Goal: Information Seeking & Learning: Learn about a topic

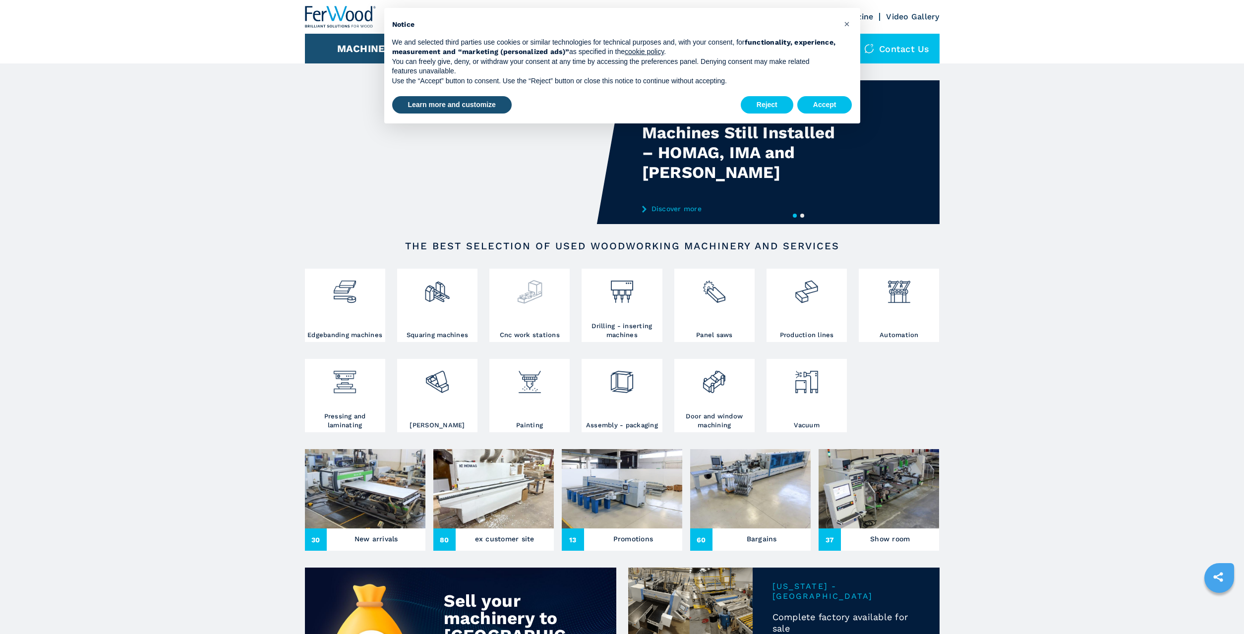
click at [532, 307] on div at bounding box center [529, 301] width 75 height 60
click at [825, 99] on button "Accept" at bounding box center [825, 105] width 55 height 18
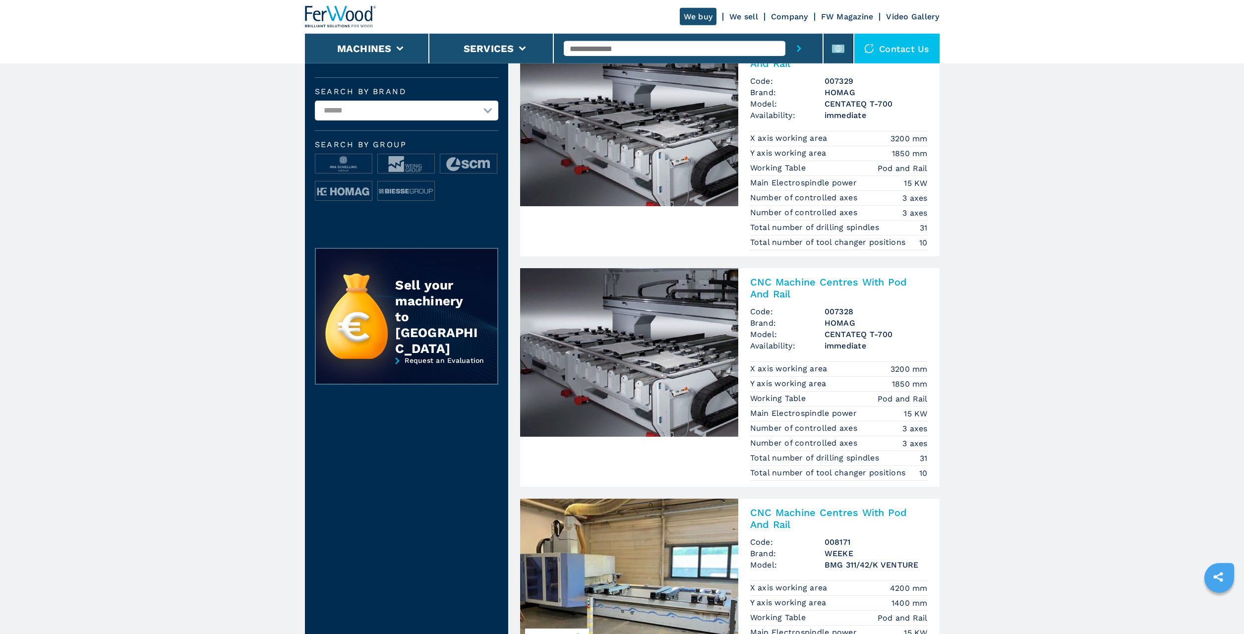
scroll to position [304, 0]
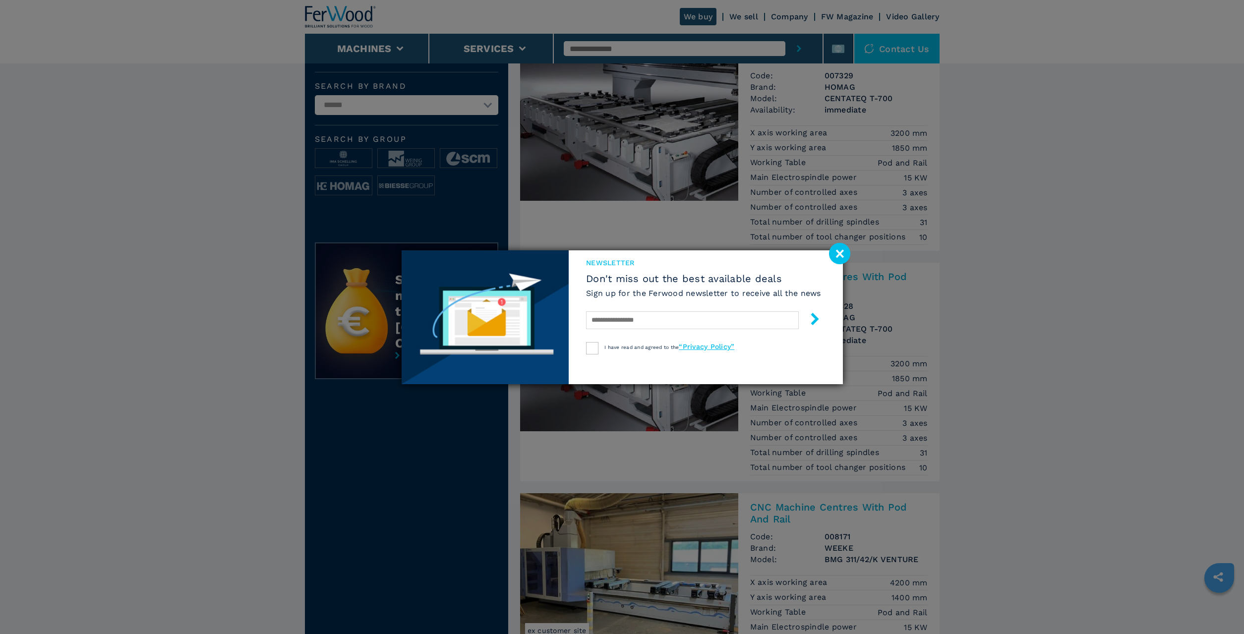
click at [839, 254] on image at bounding box center [839, 253] width 21 height 21
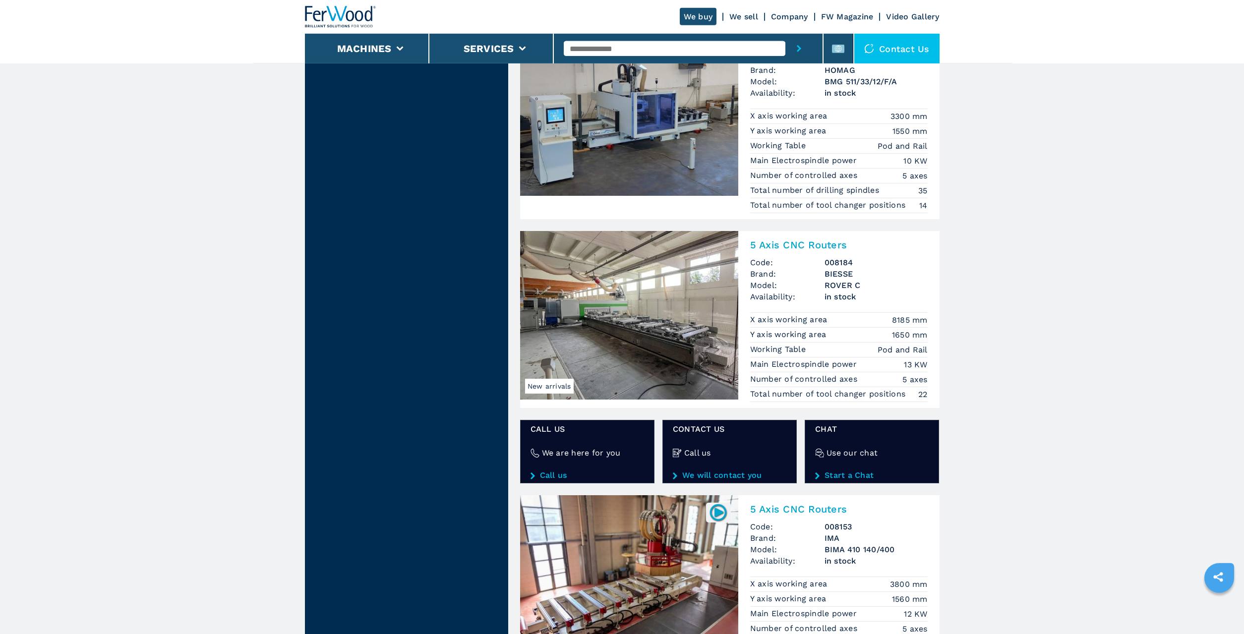
scroll to position [1429, 0]
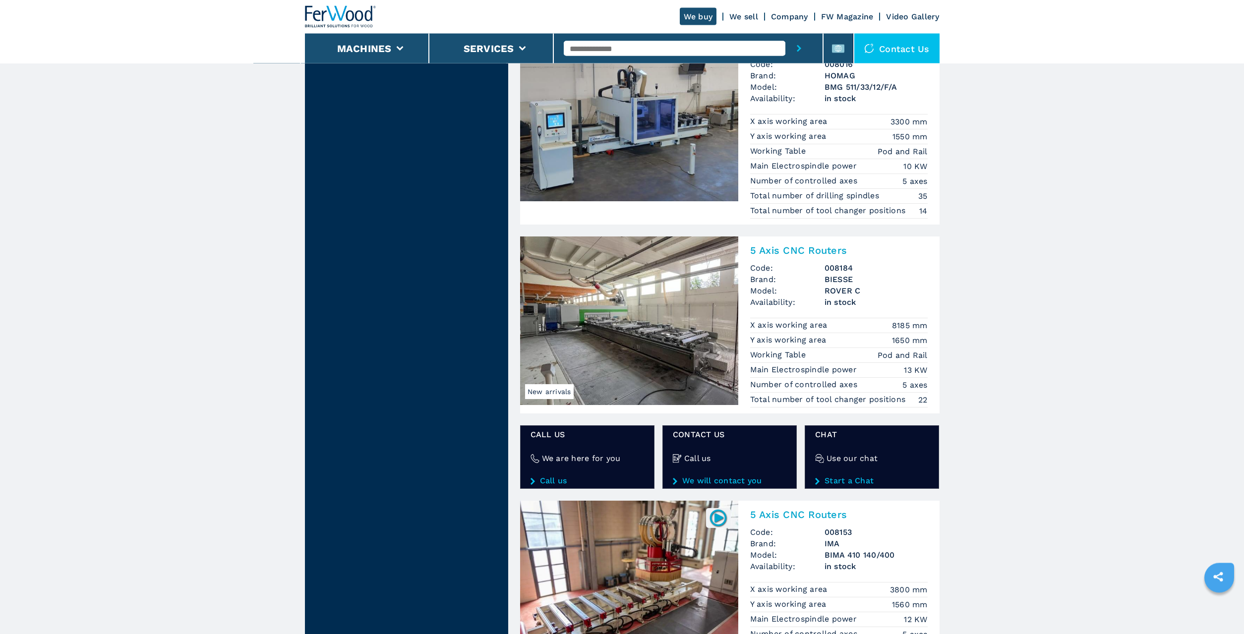
click at [660, 286] on img at bounding box center [629, 321] width 218 height 169
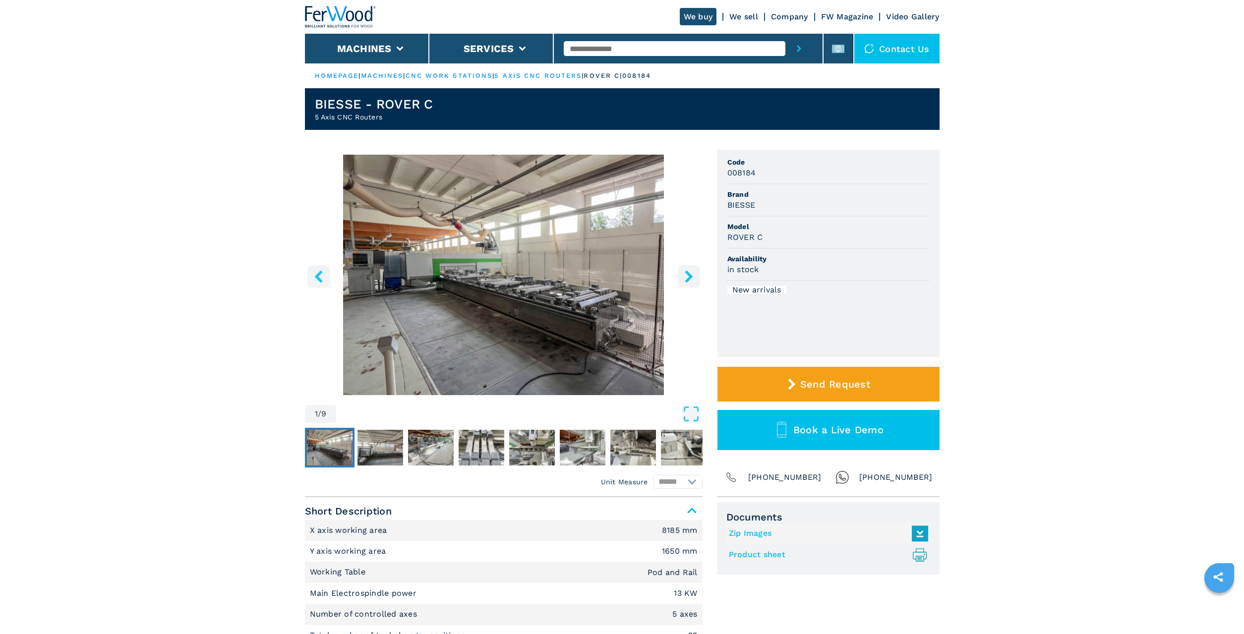
click at [690, 274] on icon "right-button" at bounding box center [689, 276] width 8 height 12
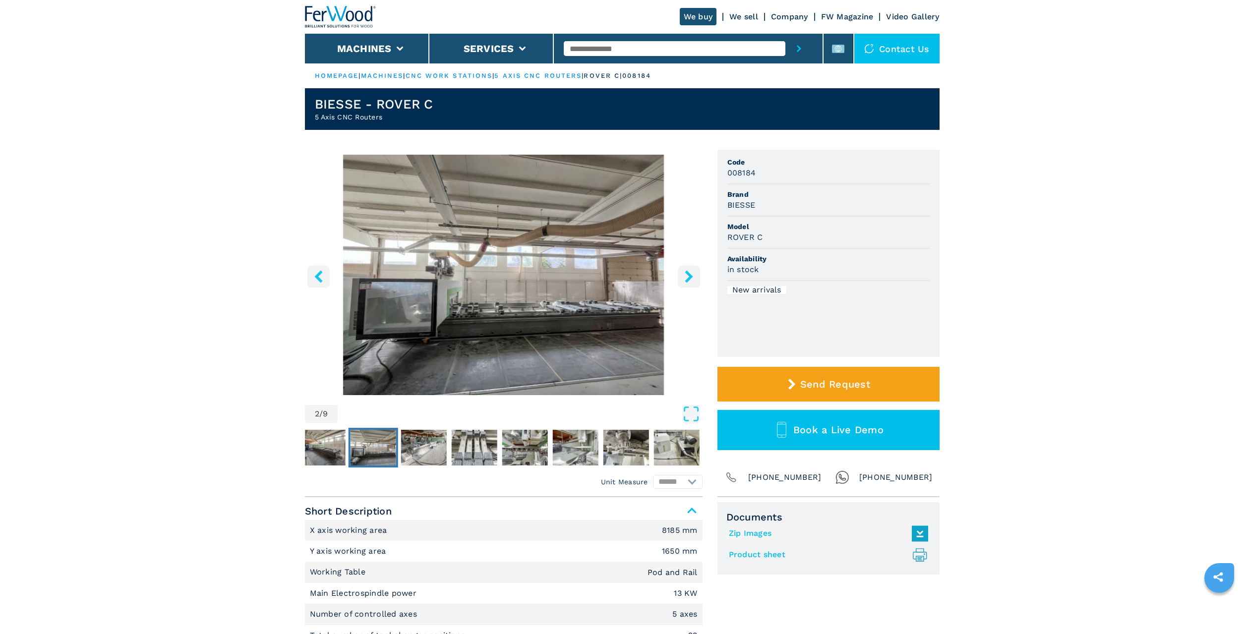
click at [690, 274] on icon "right-button" at bounding box center [689, 276] width 8 height 12
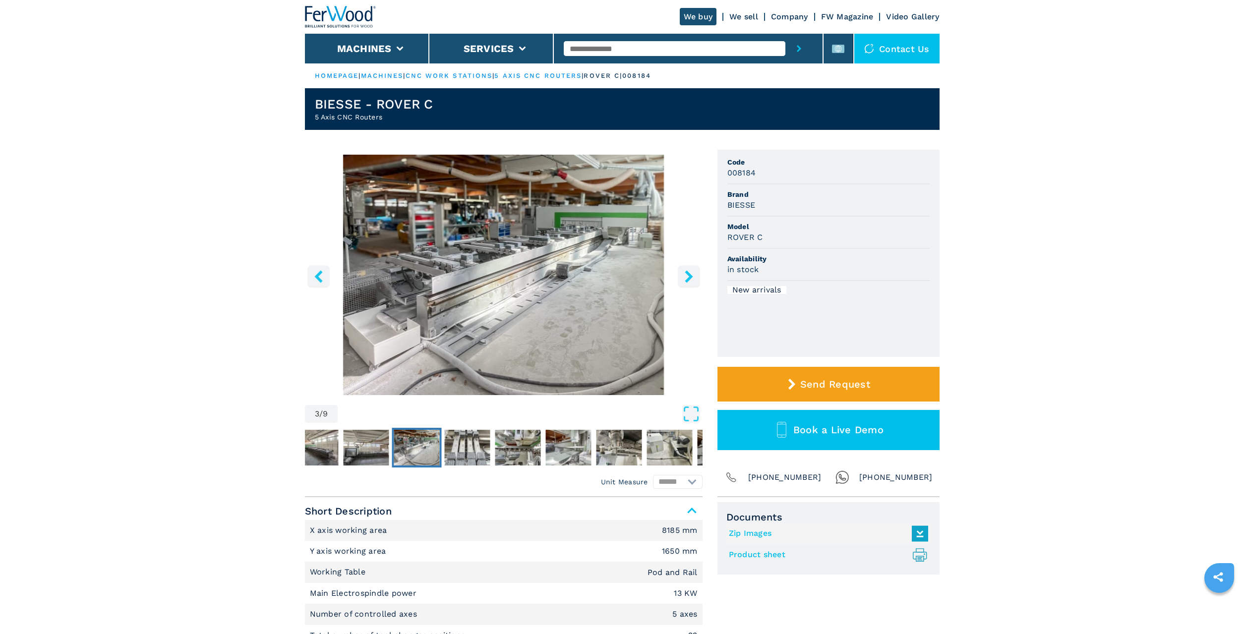
click at [690, 274] on icon "right-button" at bounding box center [689, 276] width 8 height 12
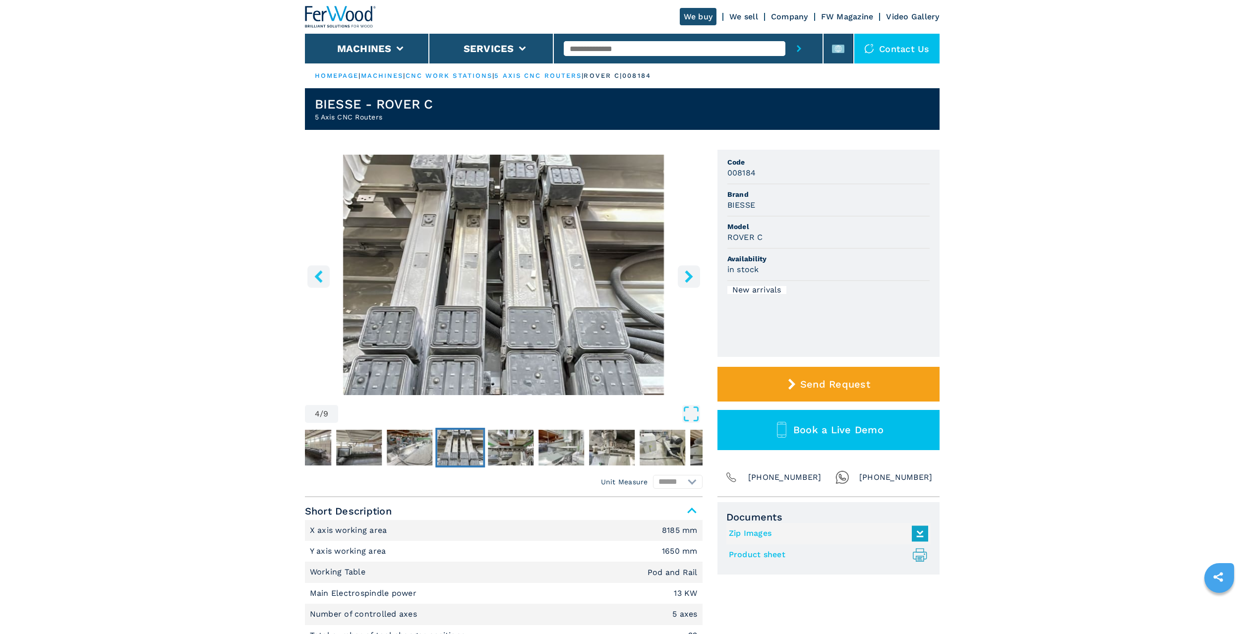
click at [690, 274] on icon "right-button" at bounding box center [689, 276] width 8 height 12
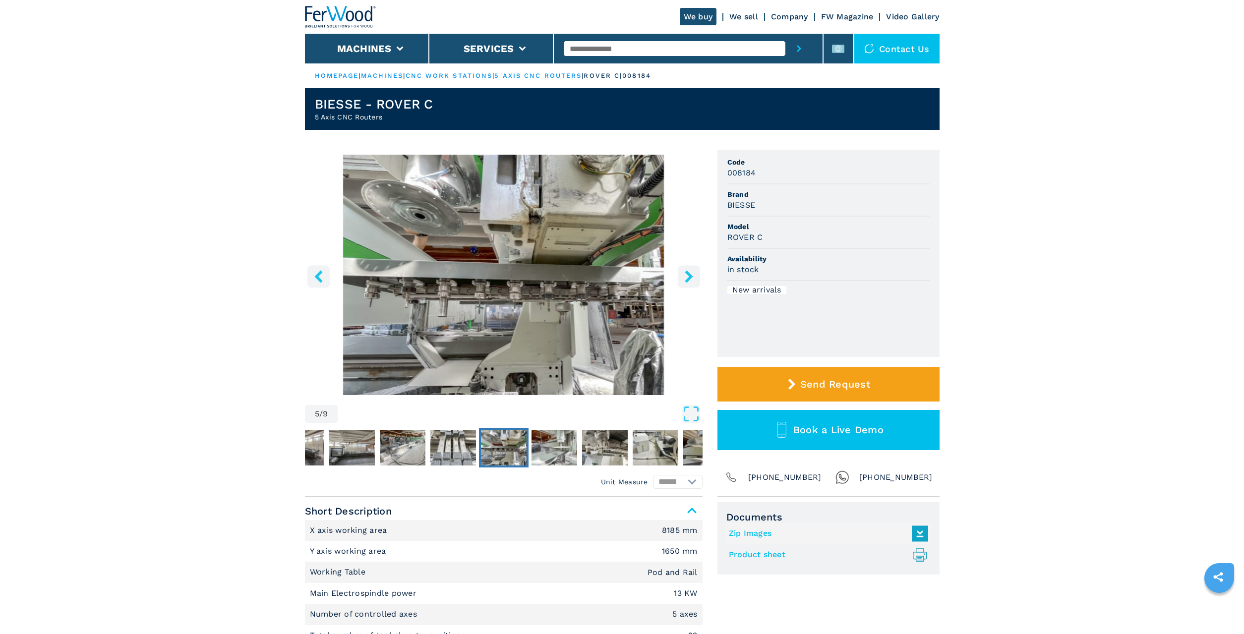
click at [690, 274] on icon "right-button" at bounding box center [689, 276] width 8 height 12
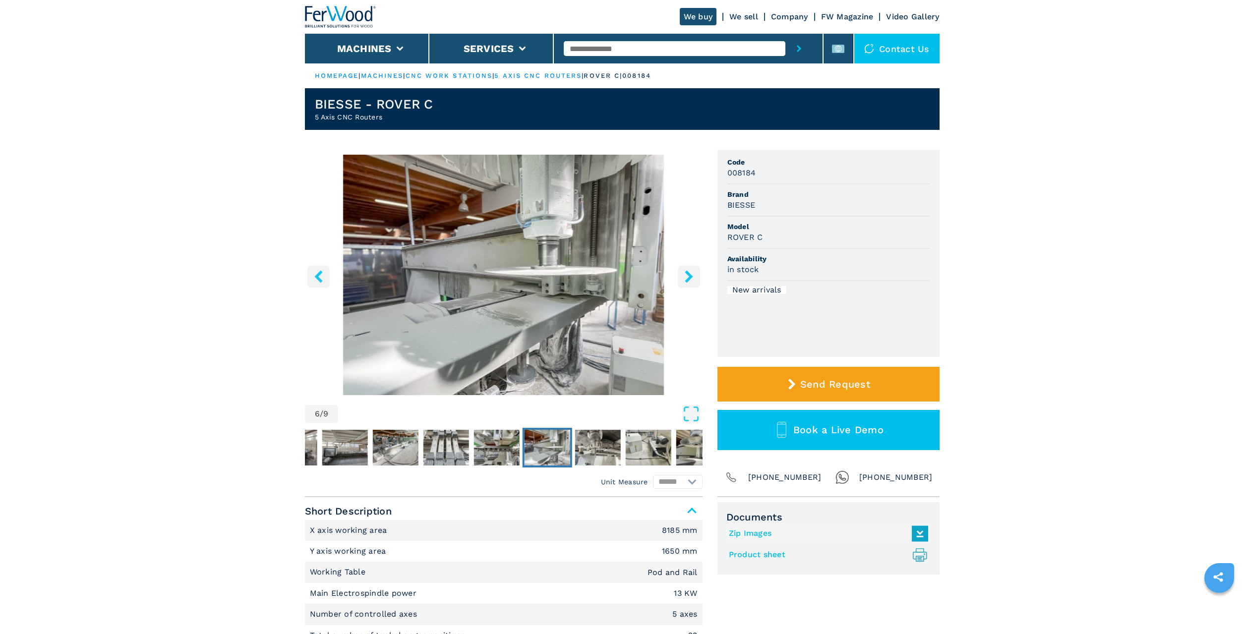
click at [690, 274] on icon "right-button" at bounding box center [689, 276] width 8 height 12
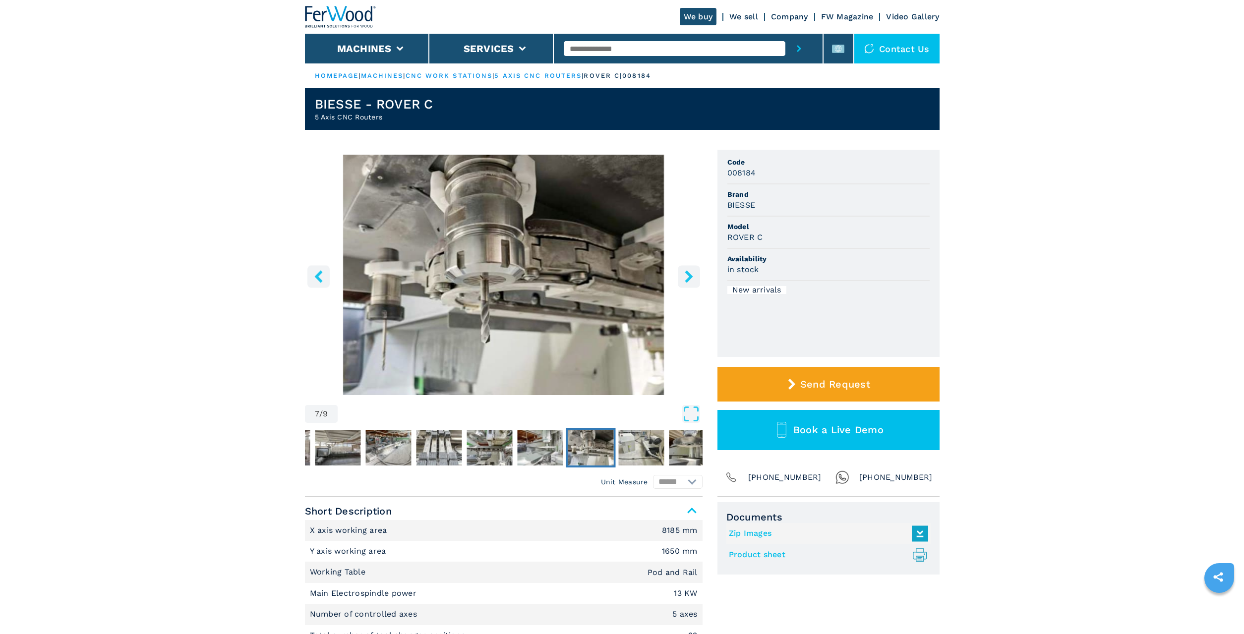
click at [690, 274] on icon "right-button" at bounding box center [689, 276] width 8 height 12
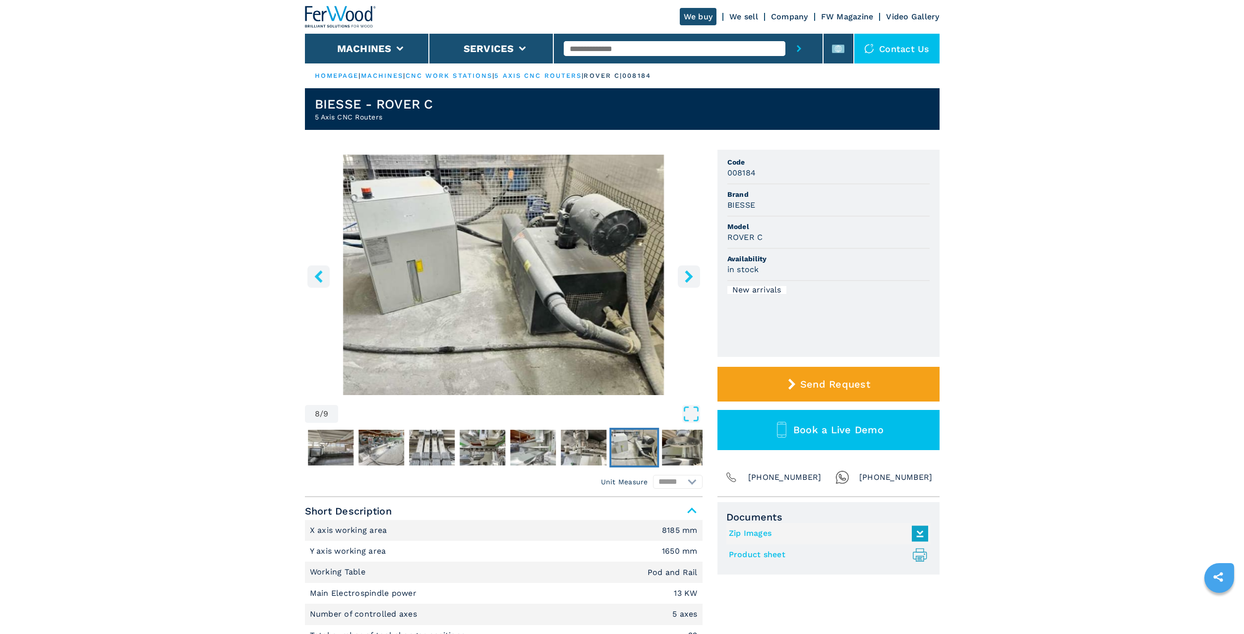
click at [690, 274] on icon "right-button" at bounding box center [689, 276] width 8 height 12
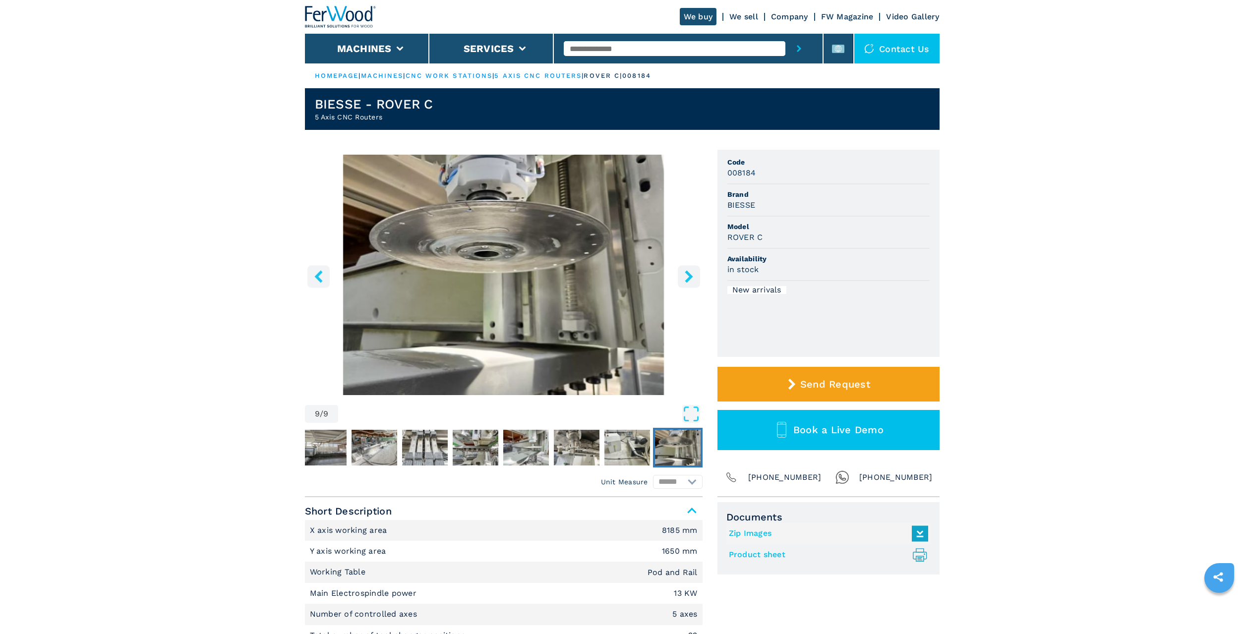
click at [690, 274] on icon "right-button" at bounding box center [689, 276] width 8 height 12
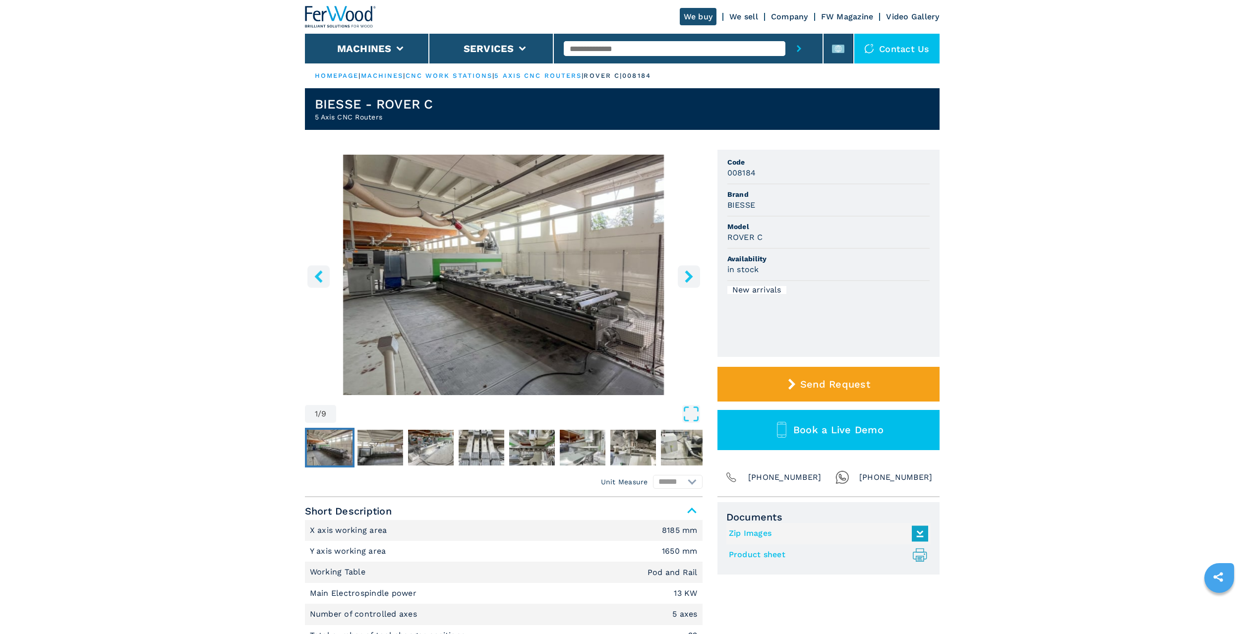
click at [690, 274] on icon "right-button" at bounding box center [689, 276] width 8 height 12
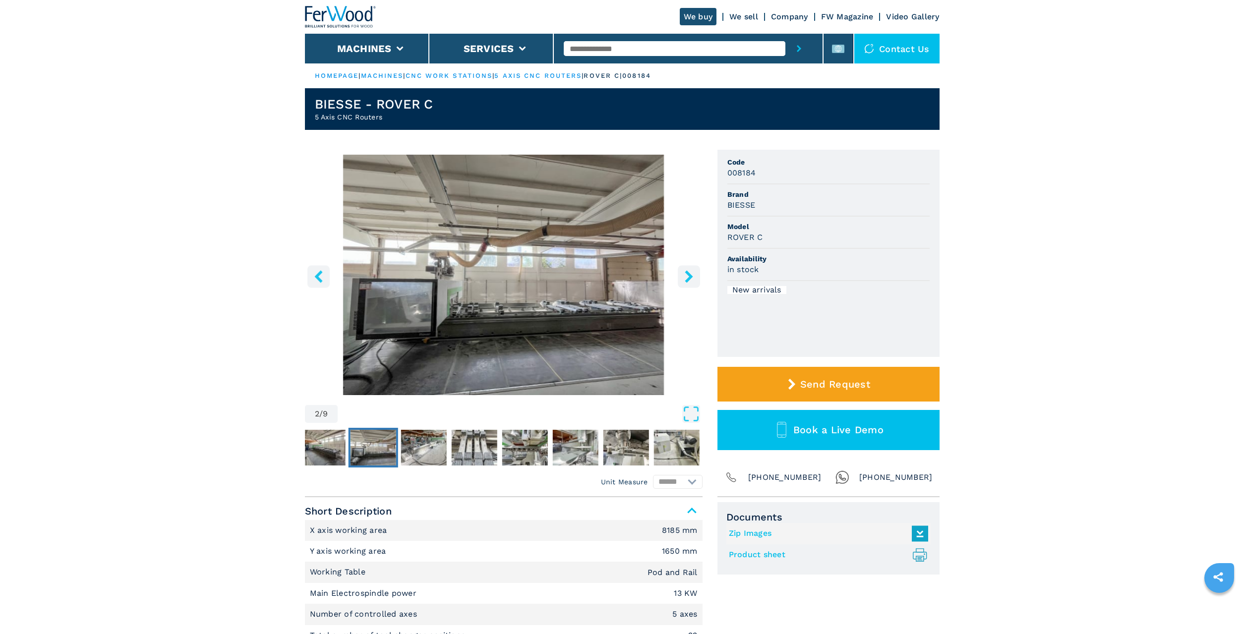
click at [690, 274] on icon "right-button" at bounding box center [689, 276] width 8 height 12
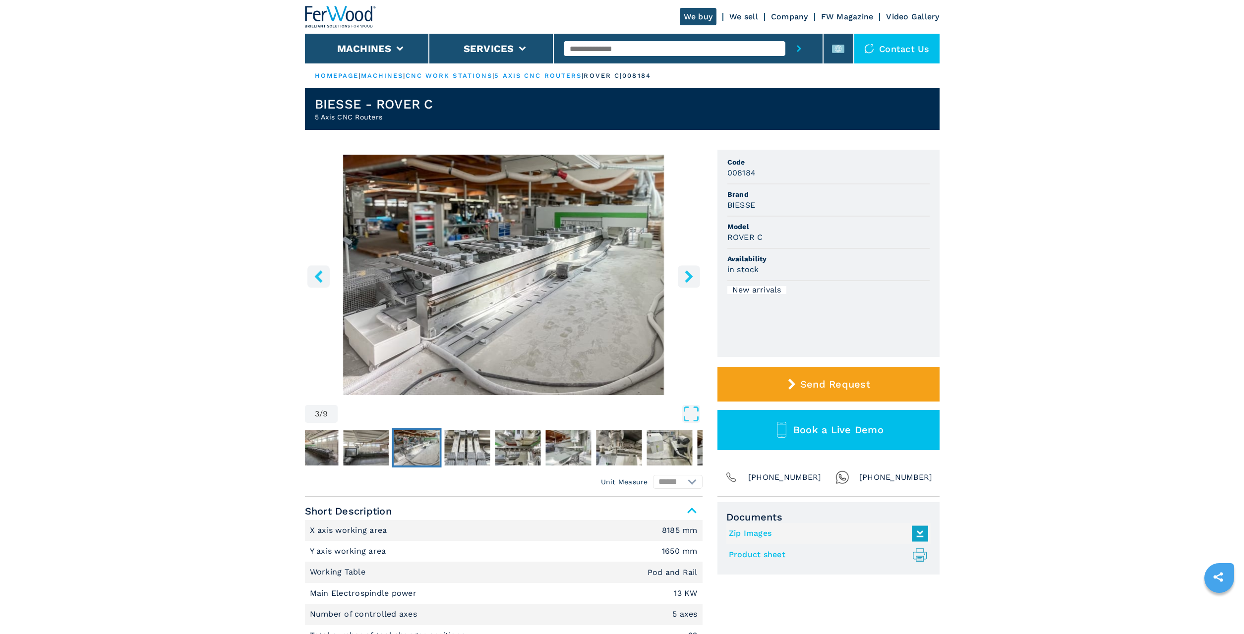
click at [690, 274] on icon "right-button" at bounding box center [689, 276] width 8 height 12
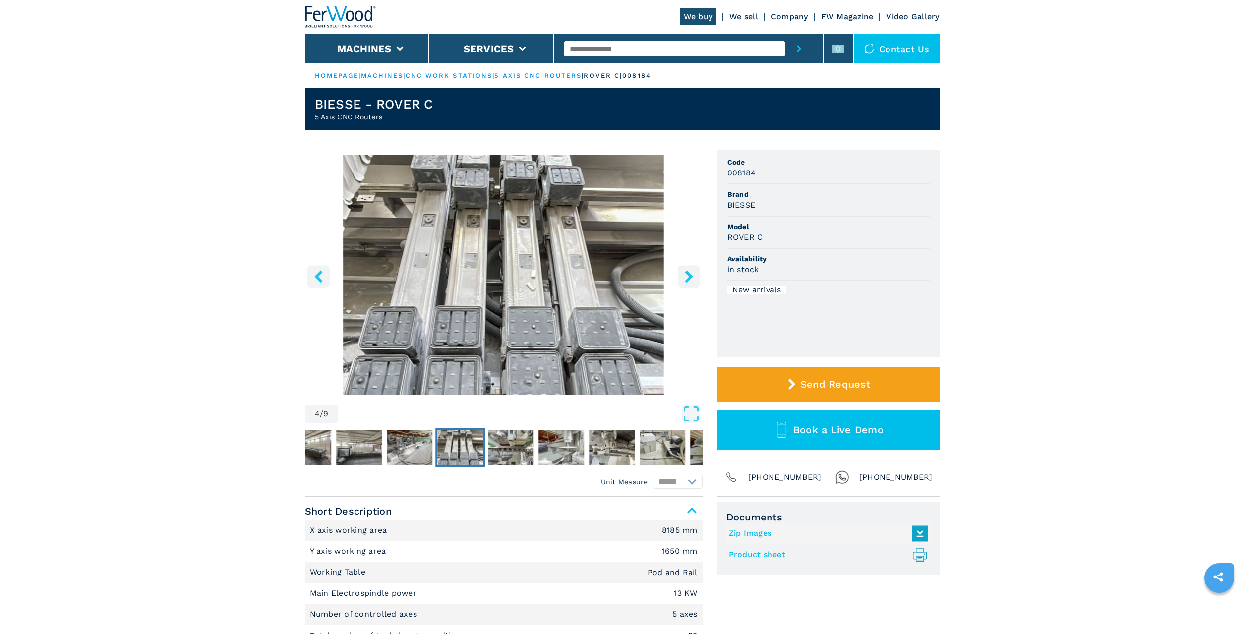
click at [690, 274] on icon "right-button" at bounding box center [689, 276] width 8 height 12
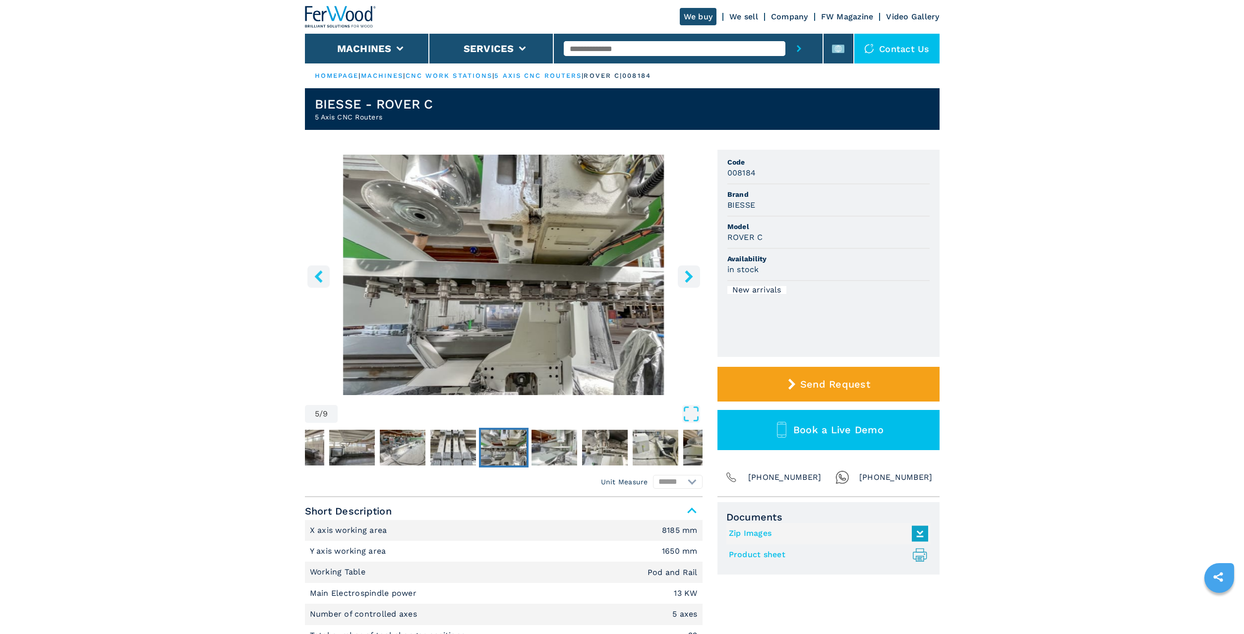
click at [690, 274] on icon "right-button" at bounding box center [689, 276] width 8 height 12
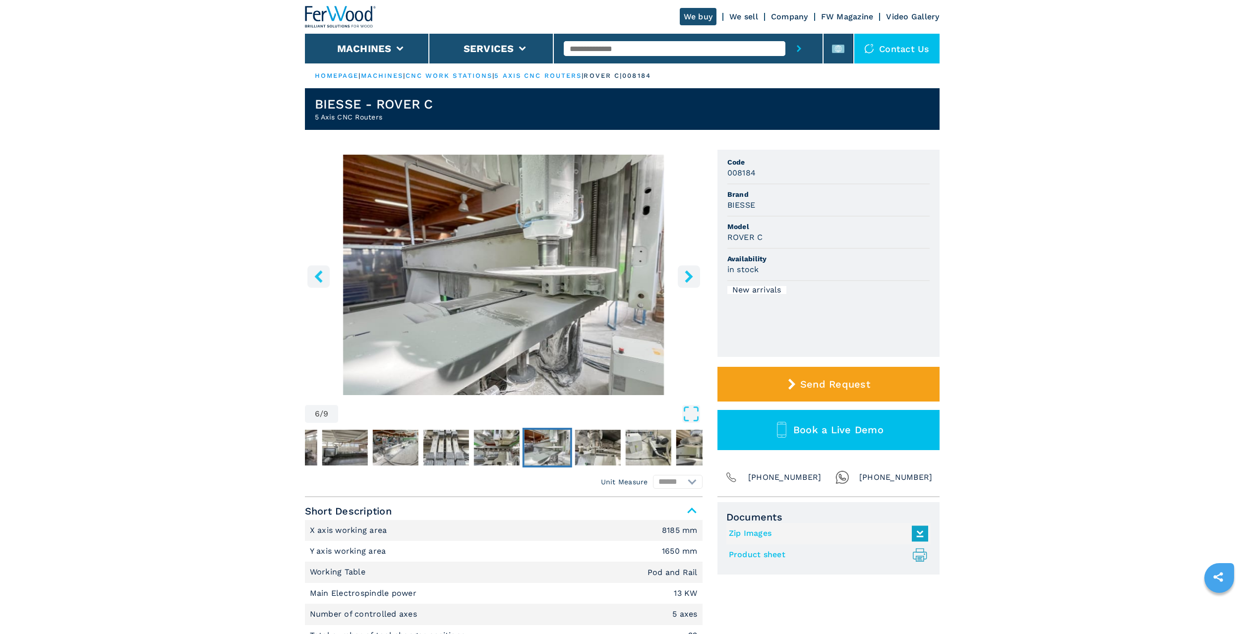
click at [690, 274] on icon "right-button" at bounding box center [689, 276] width 8 height 12
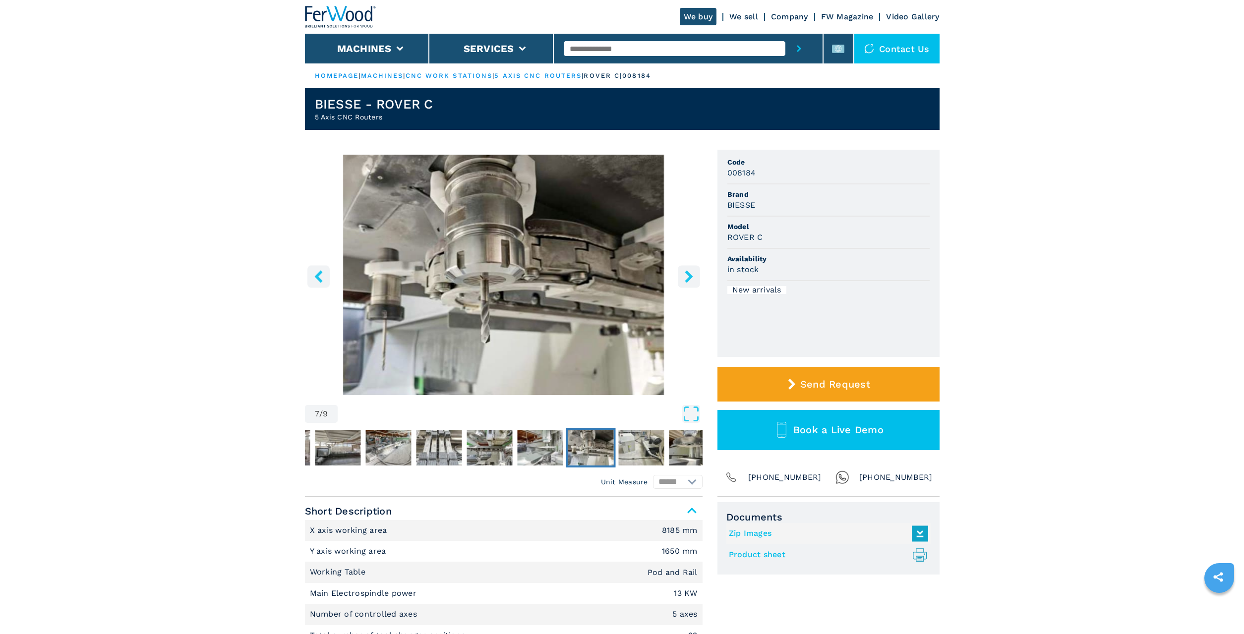
click at [690, 274] on icon "right-button" at bounding box center [689, 276] width 8 height 12
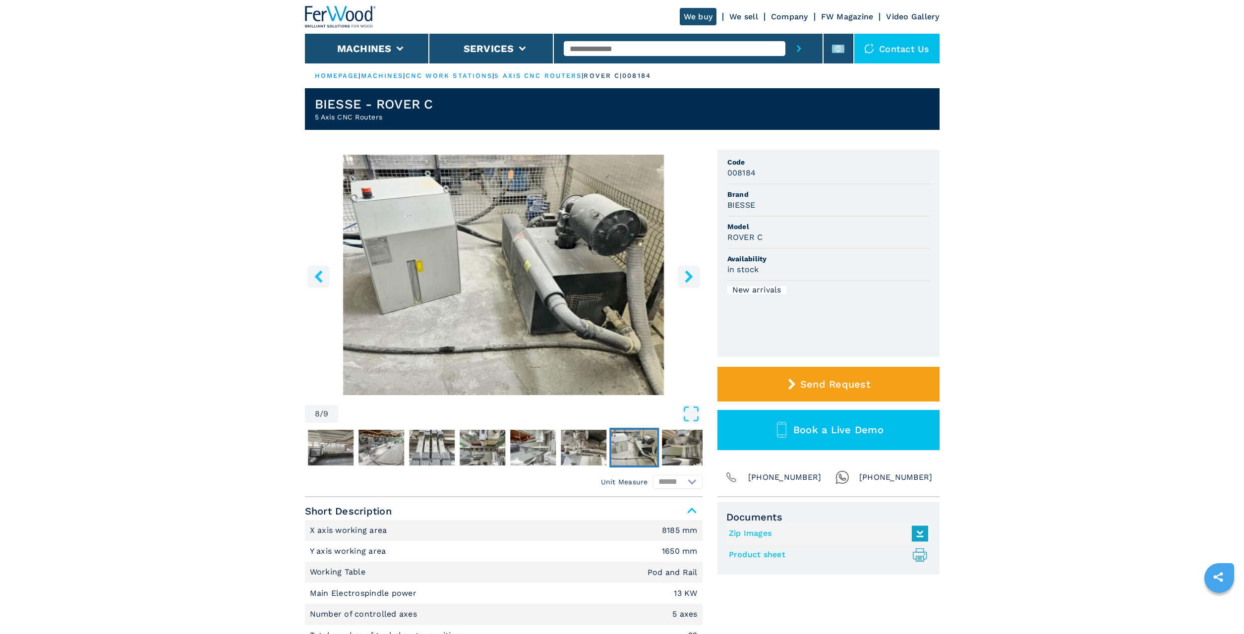
click at [690, 274] on icon "right-button" at bounding box center [689, 276] width 8 height 12
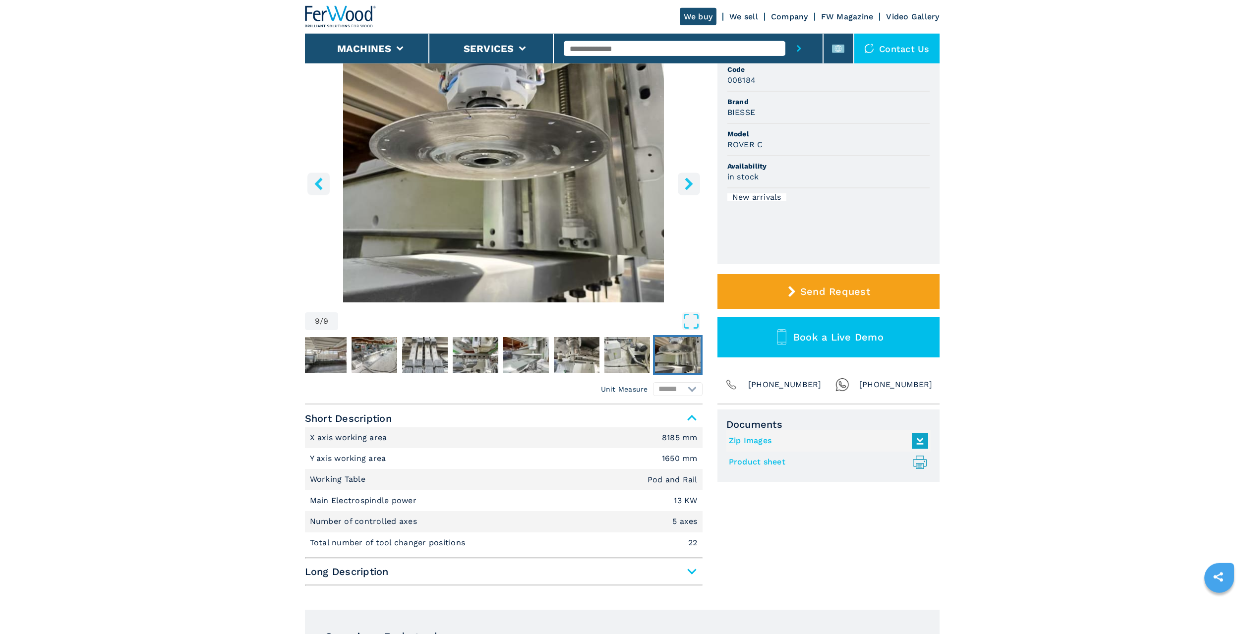
scroll to position [63, 0]
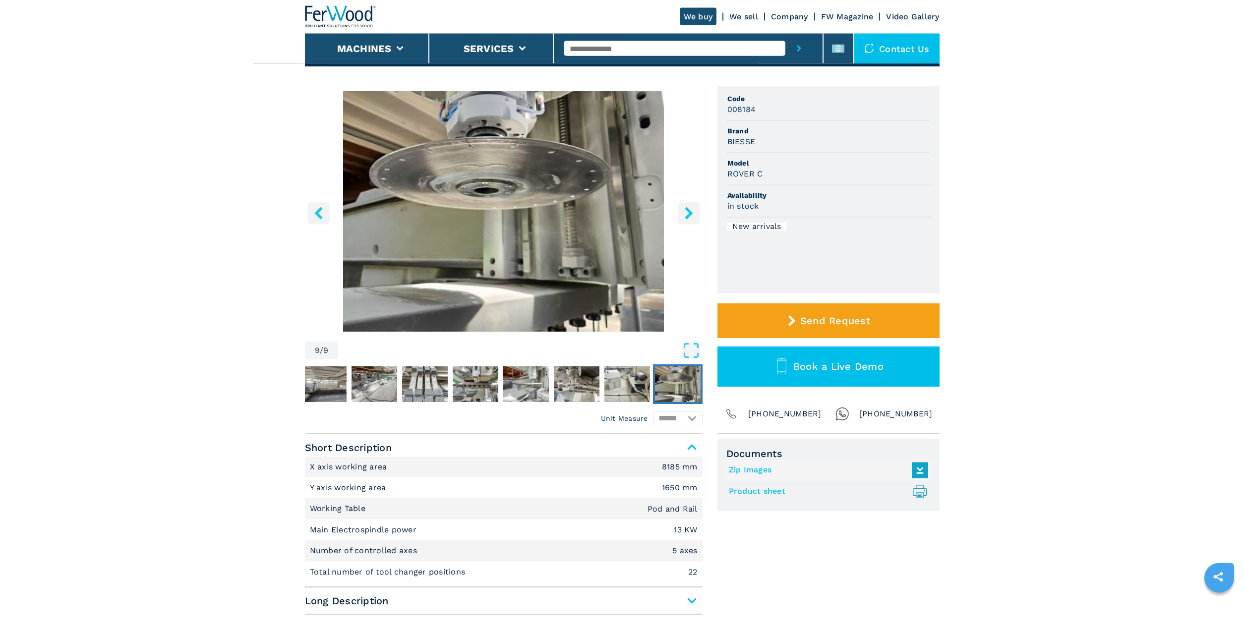
click at [687, 210] on icon "right-button" at bounding box center [689, 213] width 8 height 12
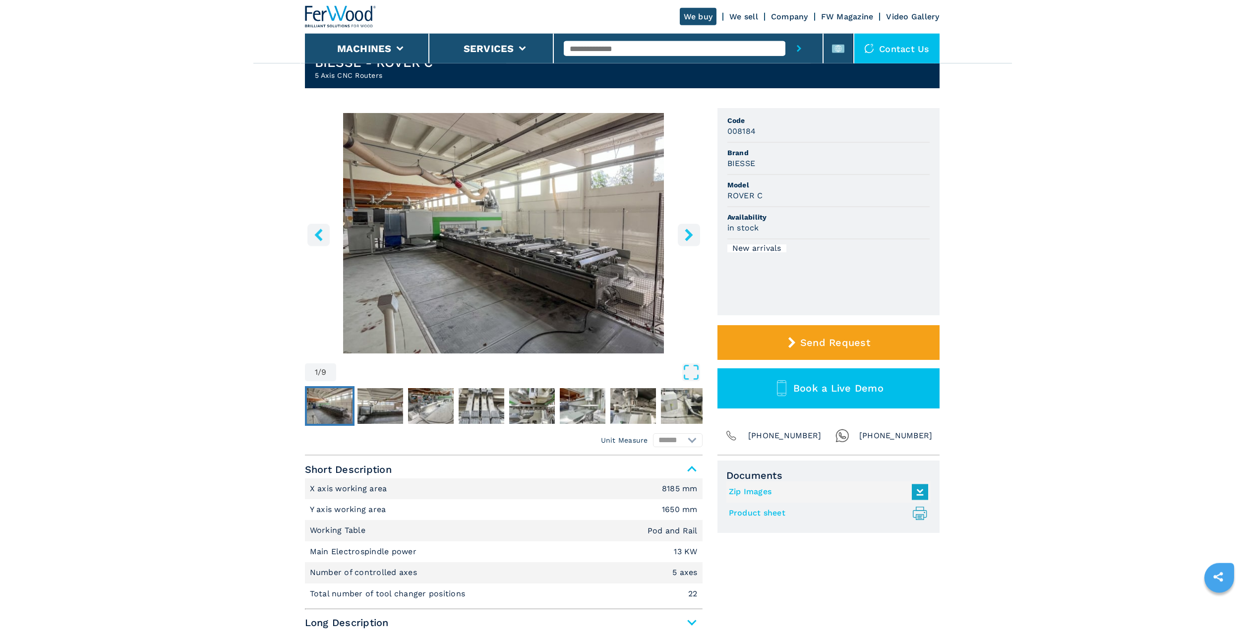
scroll to position [0, 0]
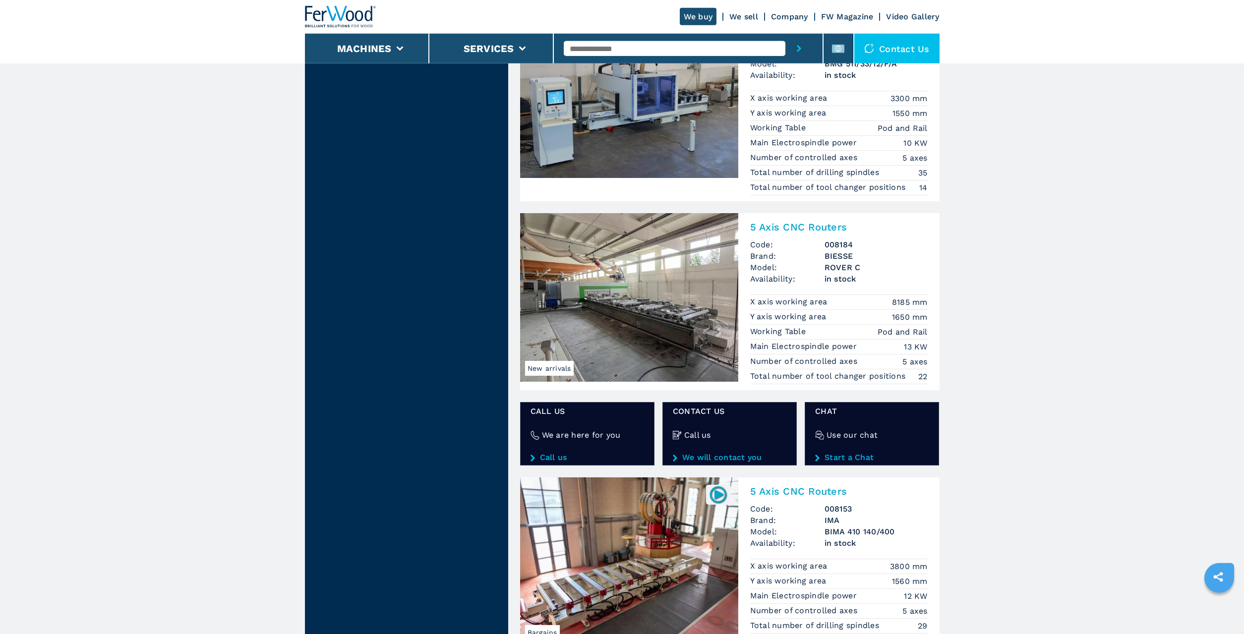
scroll to position [1440, 0]
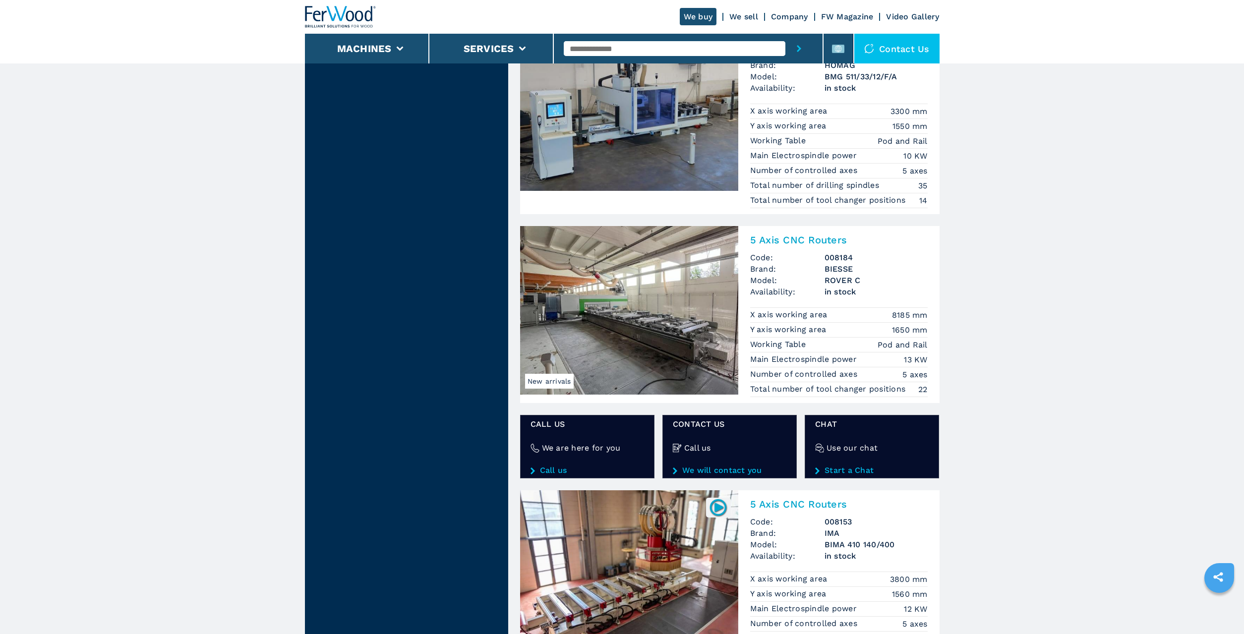
click at [806, 239] on h2 "5 Axis CNC Routers" at bounding box center [839, 240] width 178 height 12
click at [705, 254] on img at bounding box center [629, 310] width 218 height 169
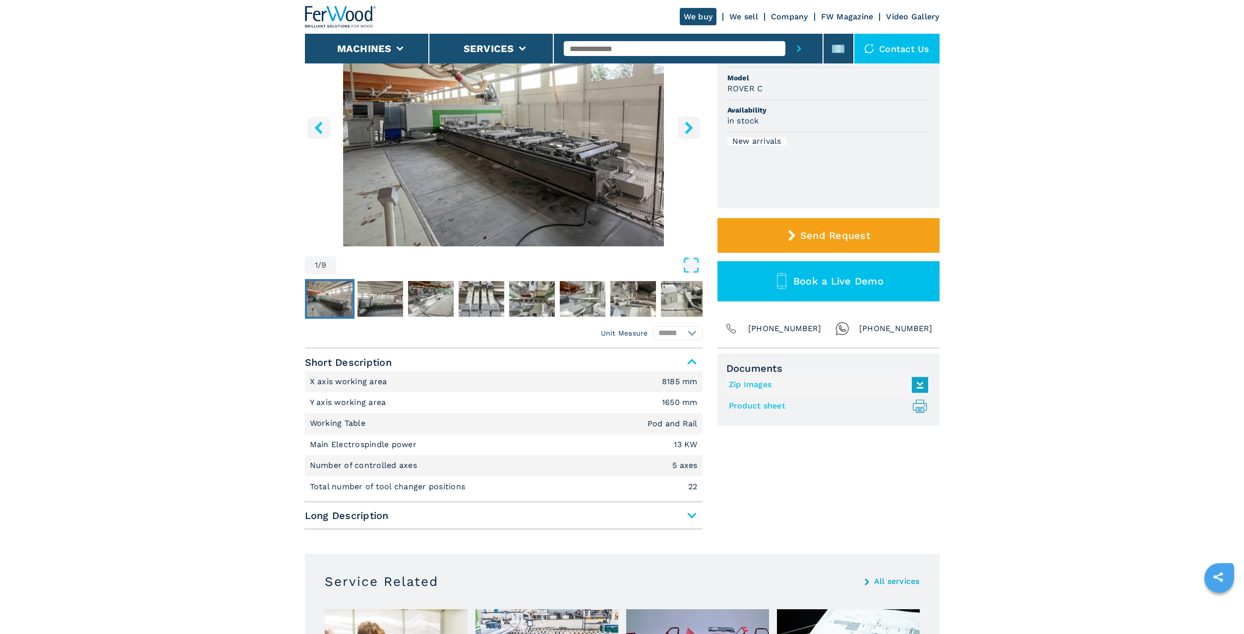
scroll to position [139, 0]
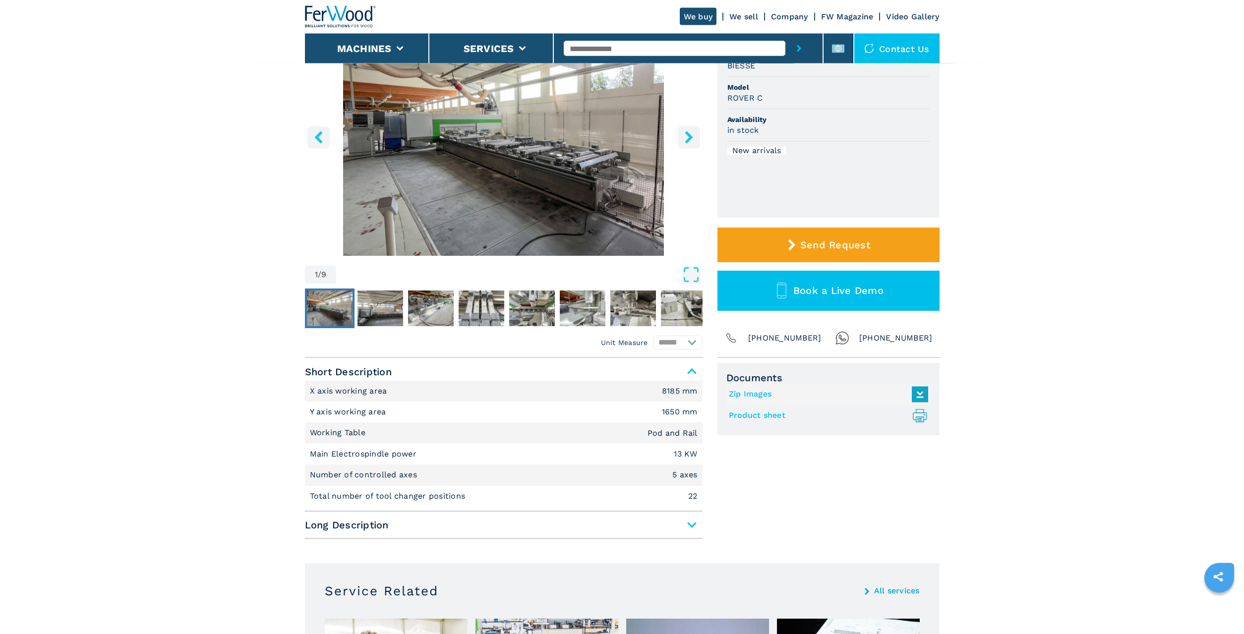
click at [683, 525] on span "Long Description" at bounding box center [504, 526] width 398 height 18
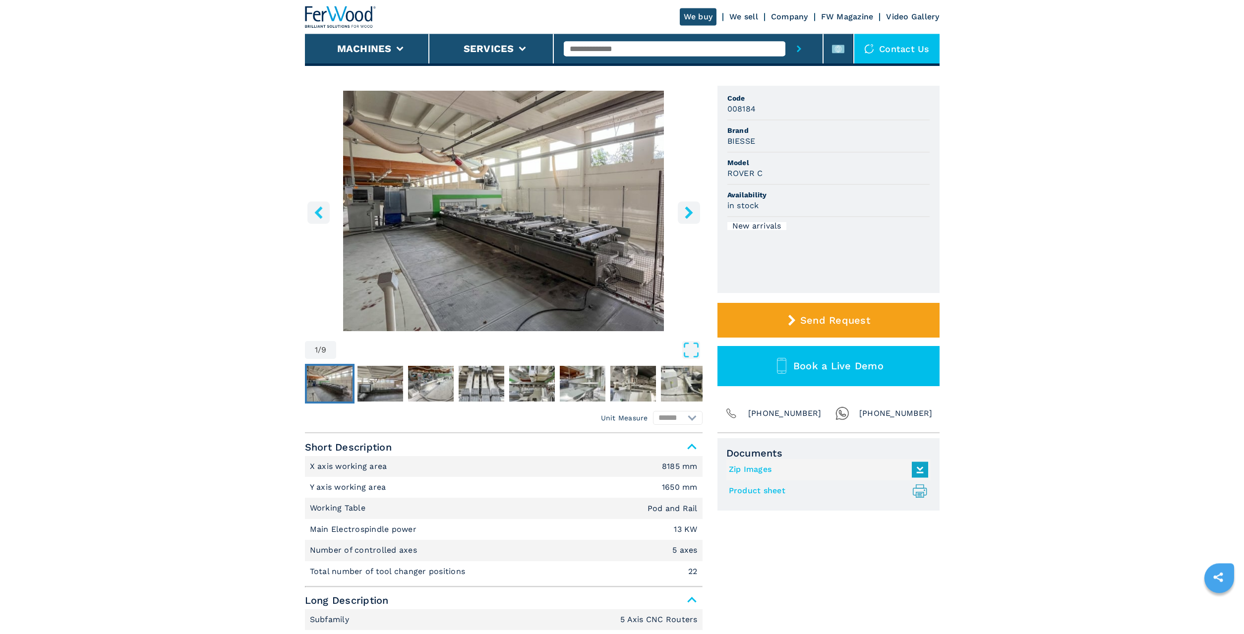
scroll to position [0, 0]
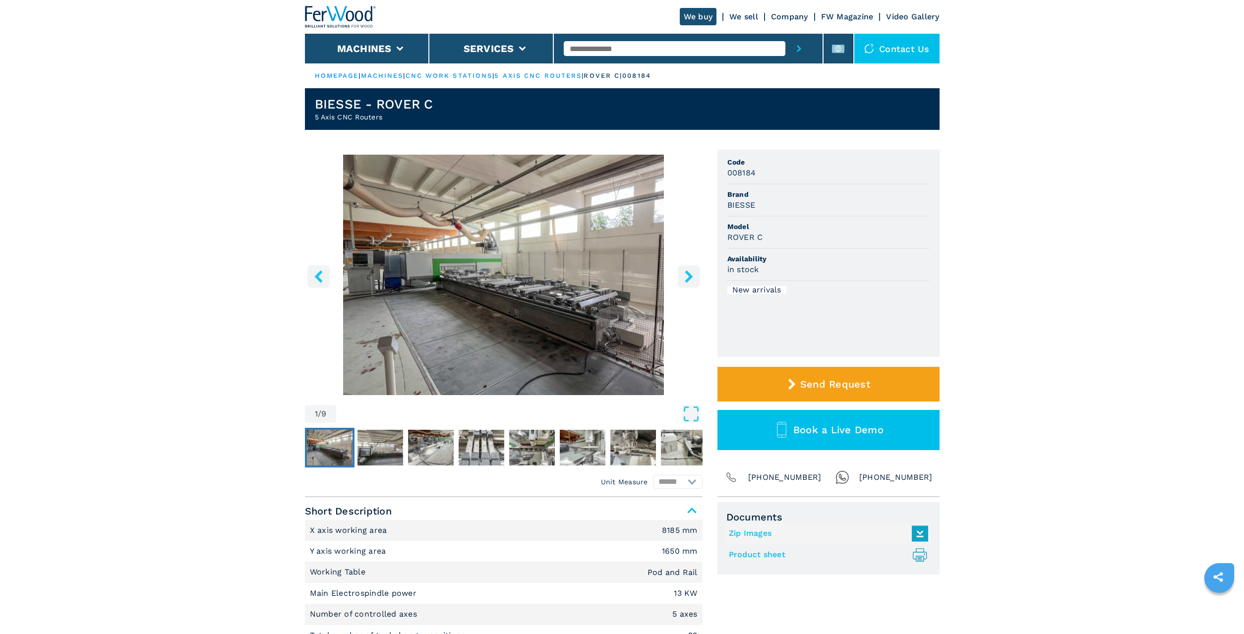
click at [692, 274] on icon "right-button" at bounding box center [689, 276] width 12 height 12
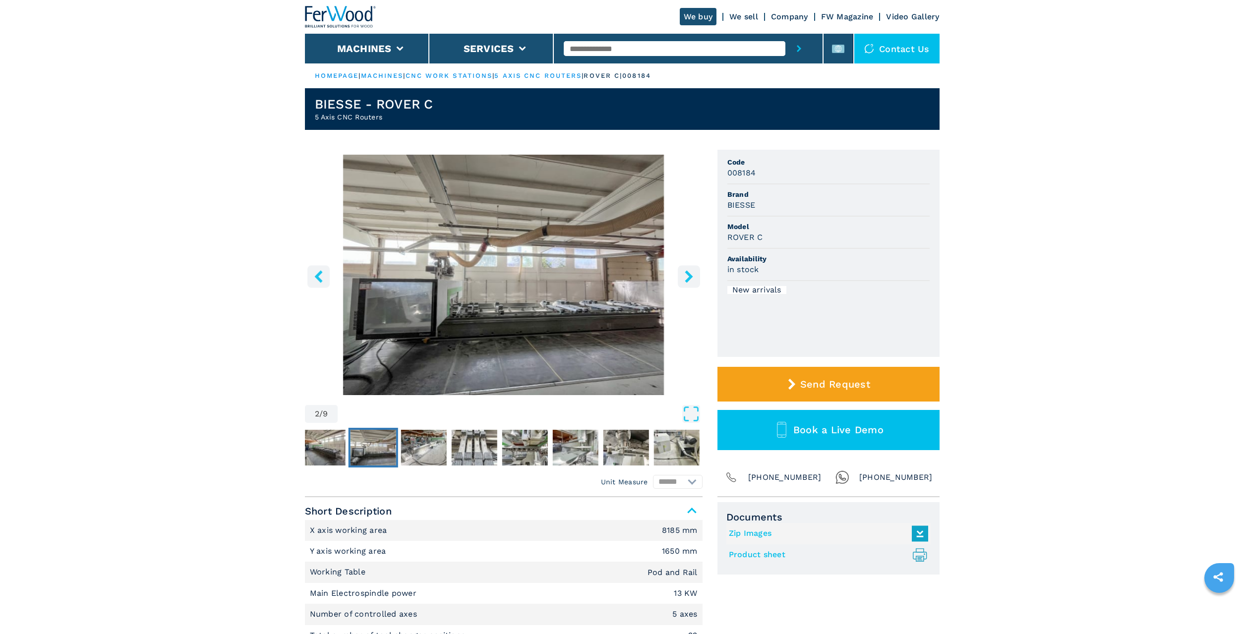
click at [691, 274] on icon "right-button" at bounding box center [689, 276] width 12 height 12
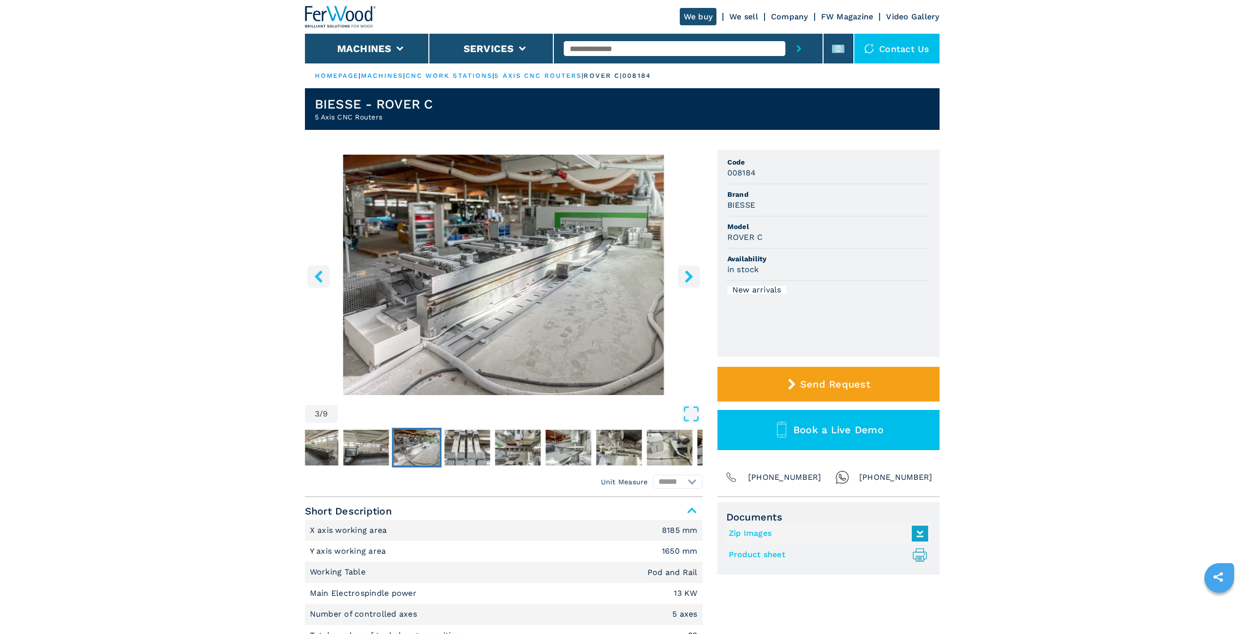
click at [691, 274] on icon "right-button" at bounding box center [689, 276] width 12 height 12
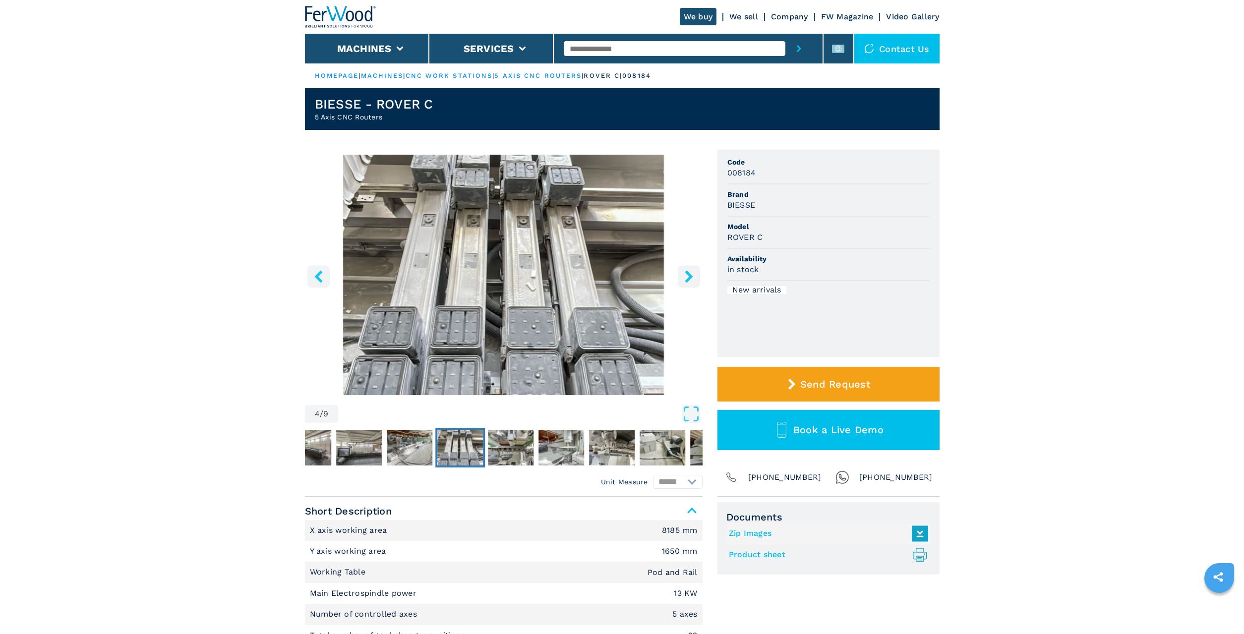
click at [691, 274] on icon "right-button" at bounding box center [689, 276] width 12 height 12
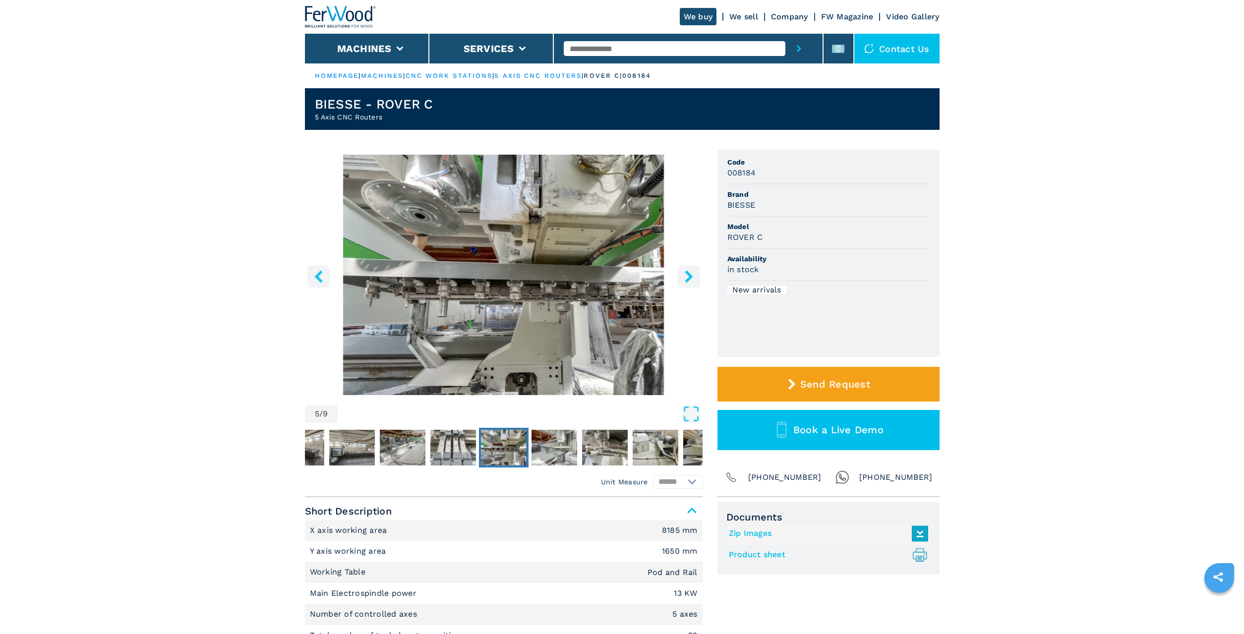
click at [691, 274] on icon "right-button" at bounding box center [689, 276] width 12 height 12
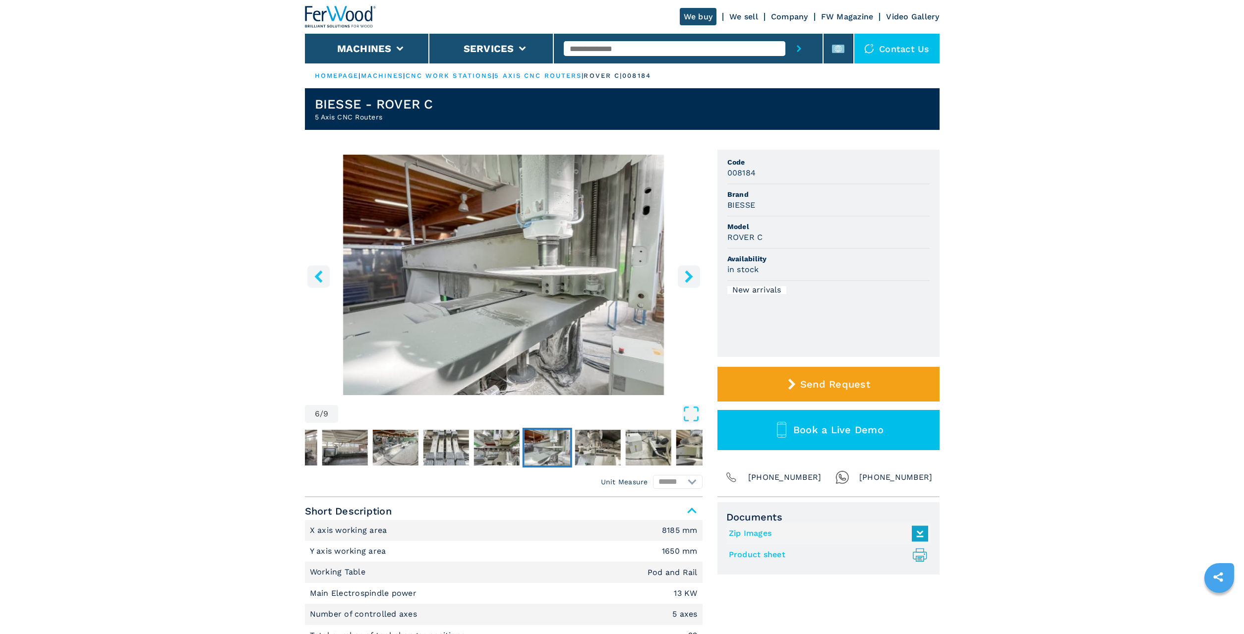
click at [691, 274] on icon "right-button" at bounding box center [689, 276] width 12 height 12
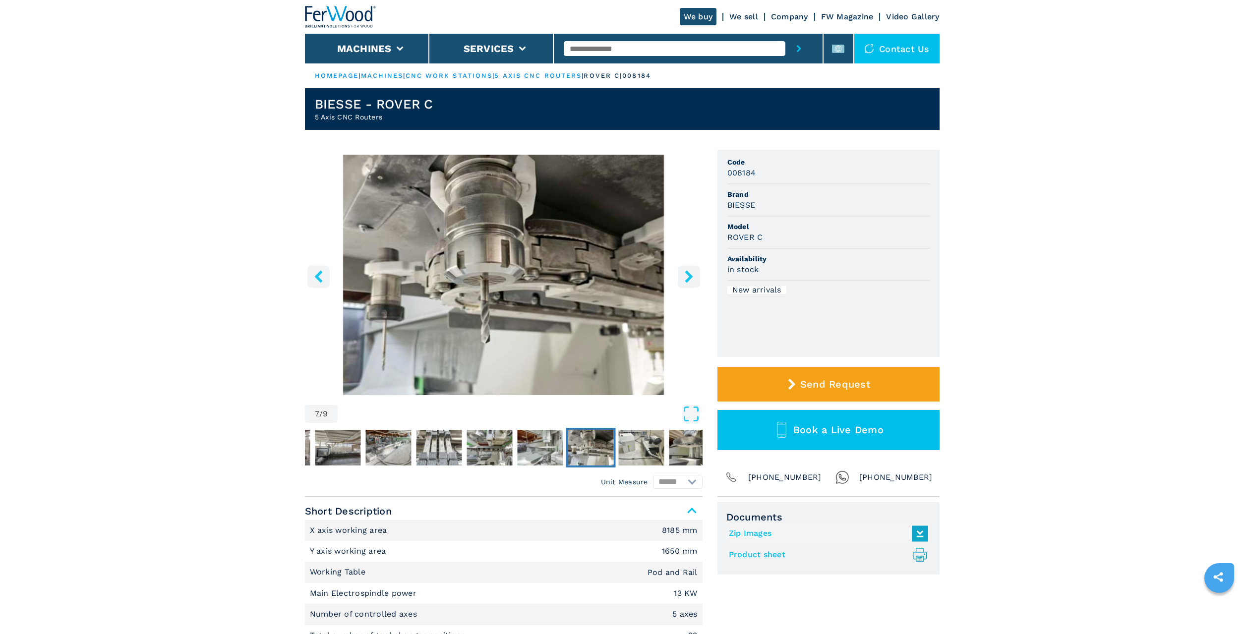
click at [691, 274] on icon "right-button" at bounding box center [689, 276] width 12 height 12
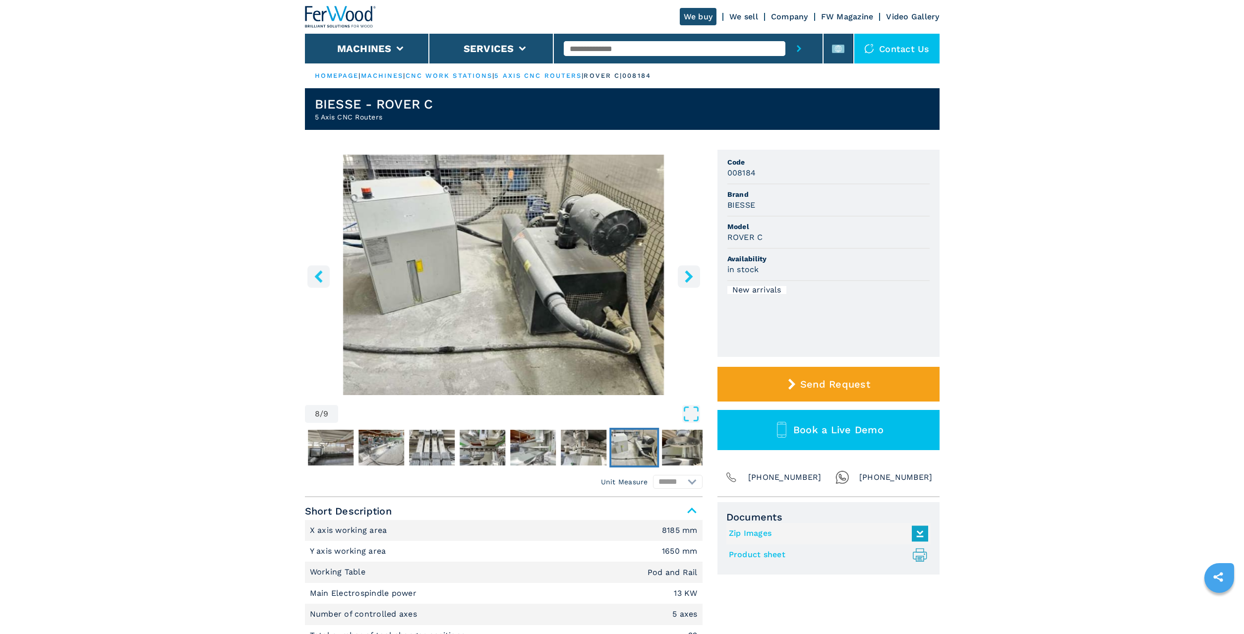
click at [691, 274] on icon "right-button" at bounding box center [689, 276] width 12 height 12
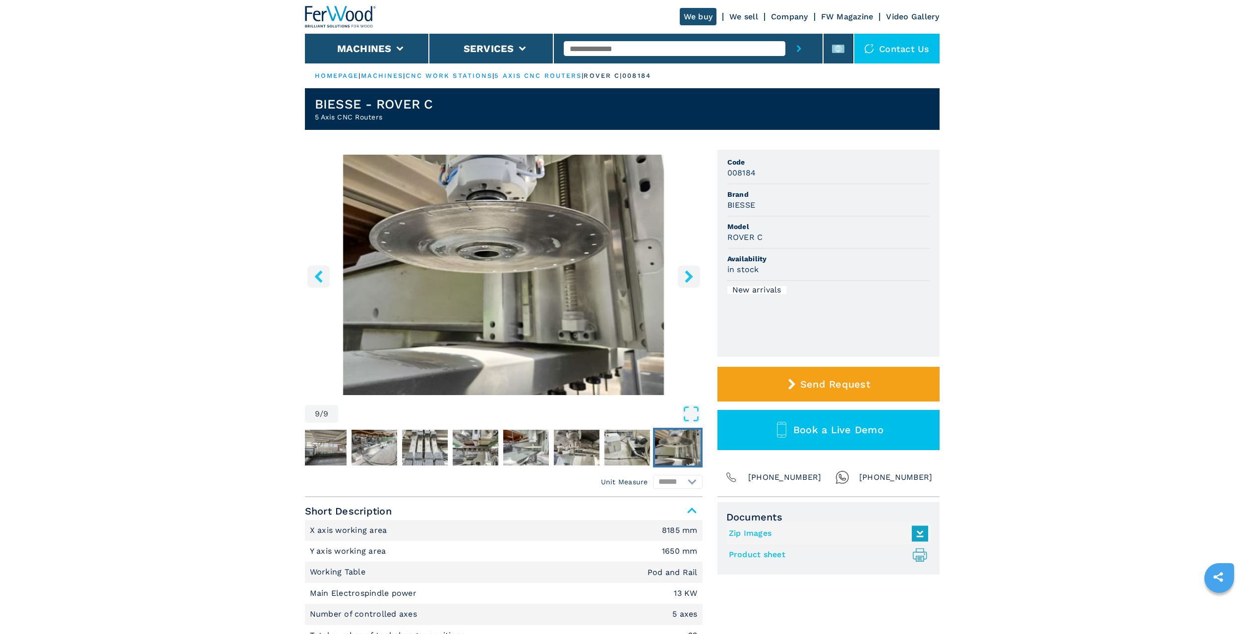
click at [691, 274] on icon "right-button" at bounding box center [689, 276] width 12 height 12
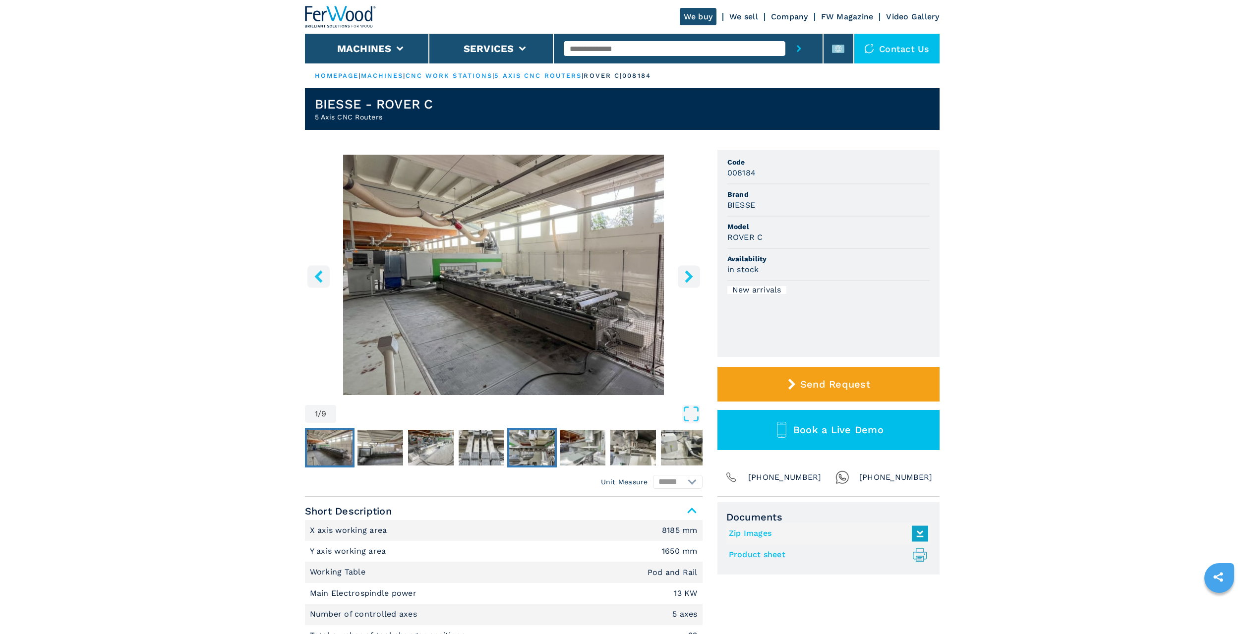
click at [528, 455] on img "Go to Slide 5" at bounding box center [532, 448] width 46 height 36
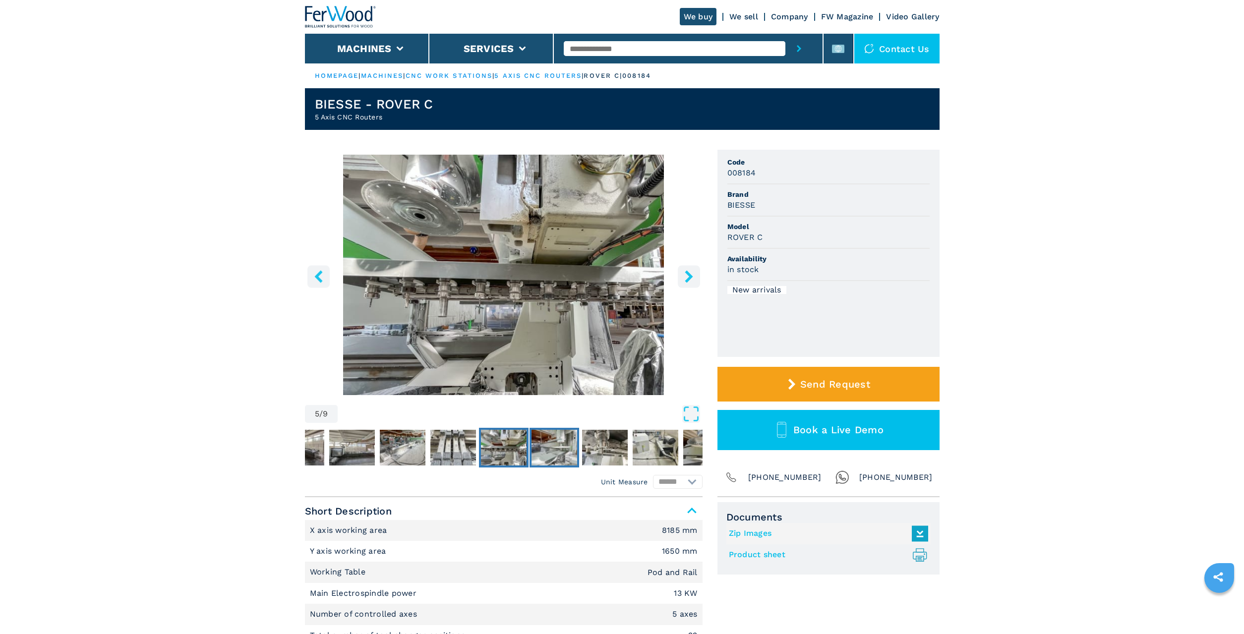
click at [543, 450] on img "Go to Slide 6" at bounding box center [555, 448] width 46 height 36
click at [551, 450] on img "Go to Slide 6" at bounding box center [555, 448] width 46 height 36
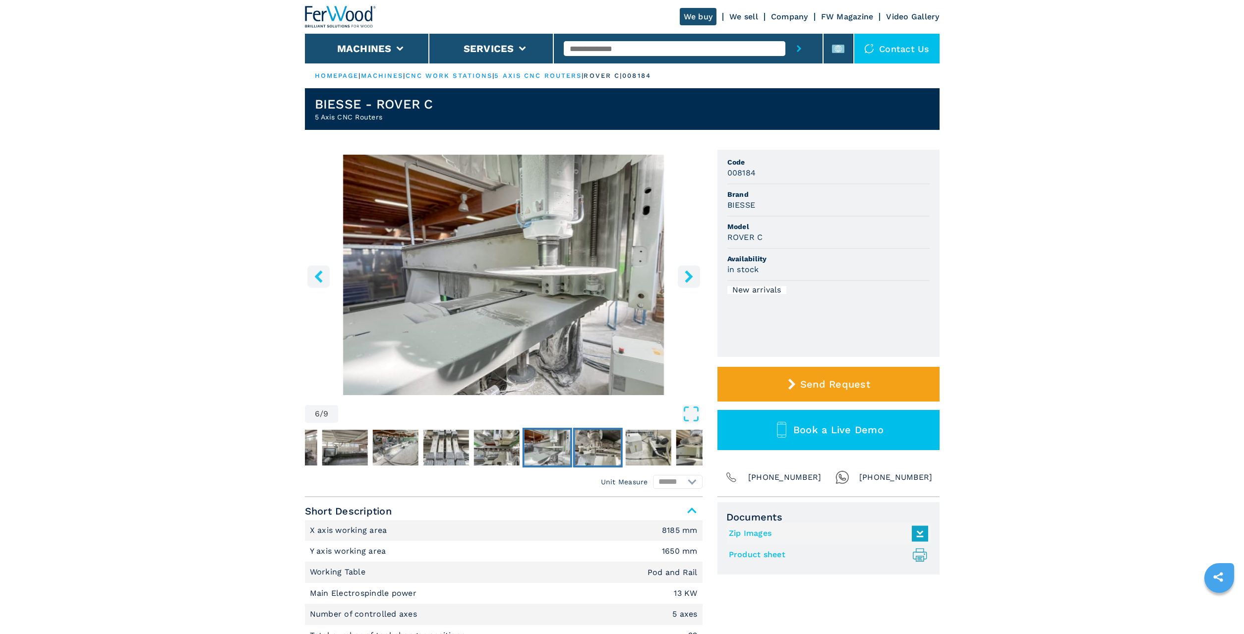
click at [581, 449] on img "Go to Slide 7" at bounding box center [598, 448] width 46 height 36
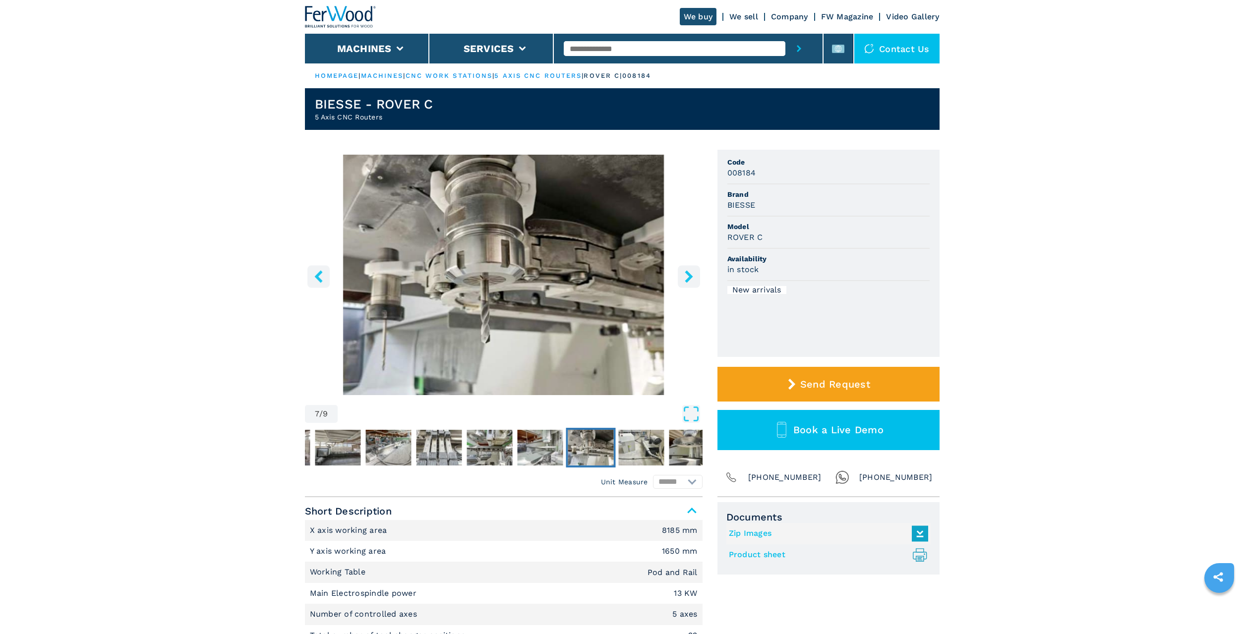
click at [597, 449] on img "Go to Slide 7" at bounding box center [591, 448] width 46 height 36
click at [622, 450] on img "Go to Slide 8" at bounding box center [641, 448] width 46 height 36
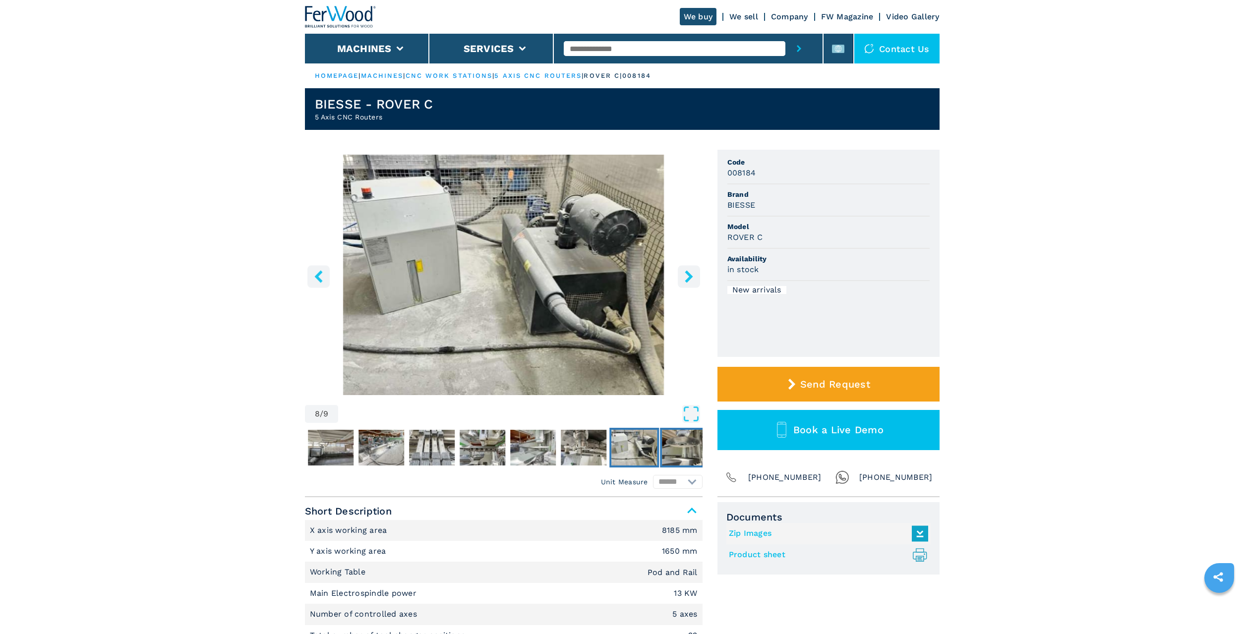
click at [669, 447] on img "Go to Slide 9" at bounding box center [685, 448] width 46 height 36
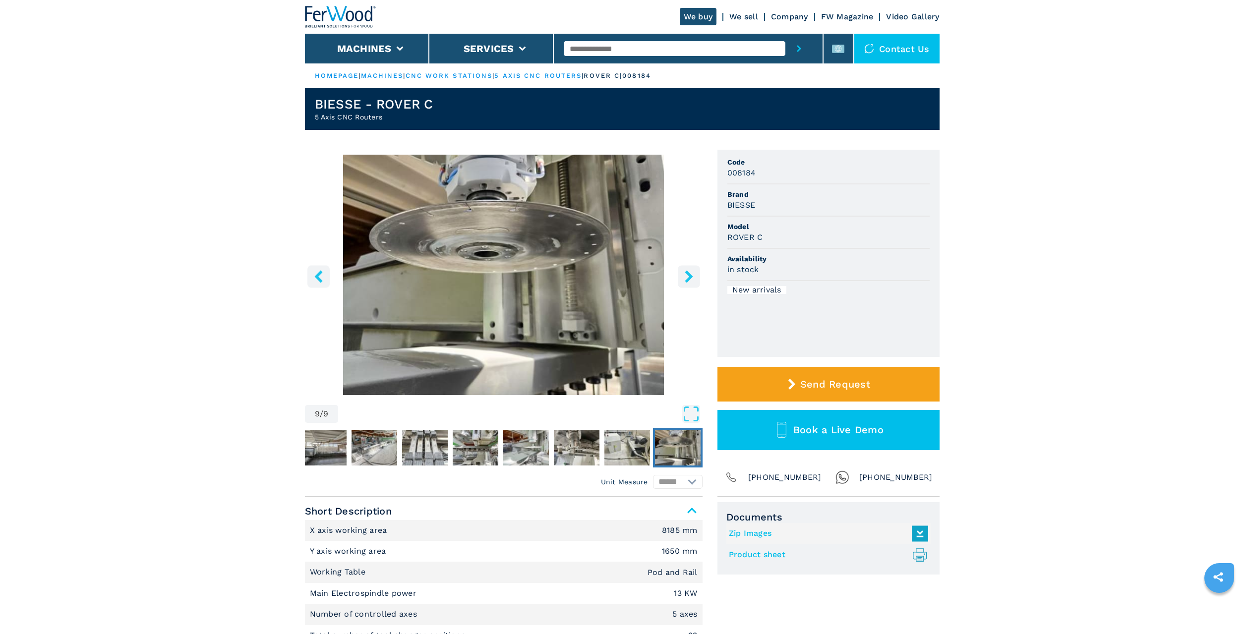
click at [684, 275] on icon "right-button" at bounding box center [689, 276] width 12 height 12
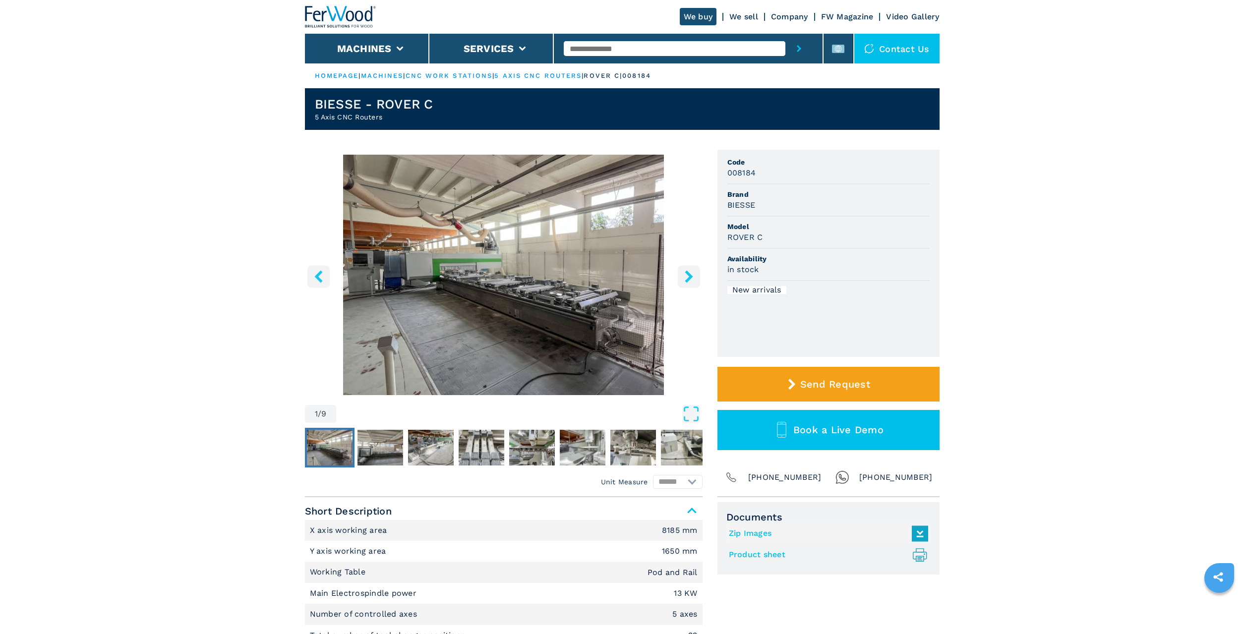
click at [685, 275] on icon "right-button" at bounding box center [689, 276] width 12 height 12
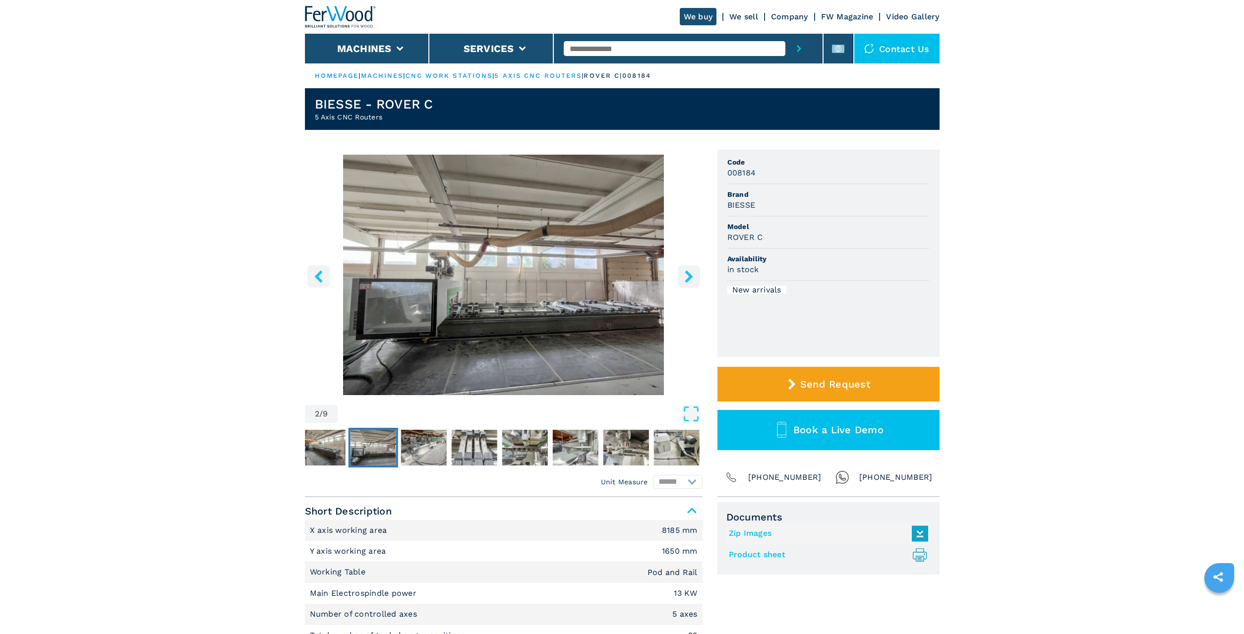
click at [685, 275] on icon "right-button" at bounding box center [689, 276] width 12 height 12
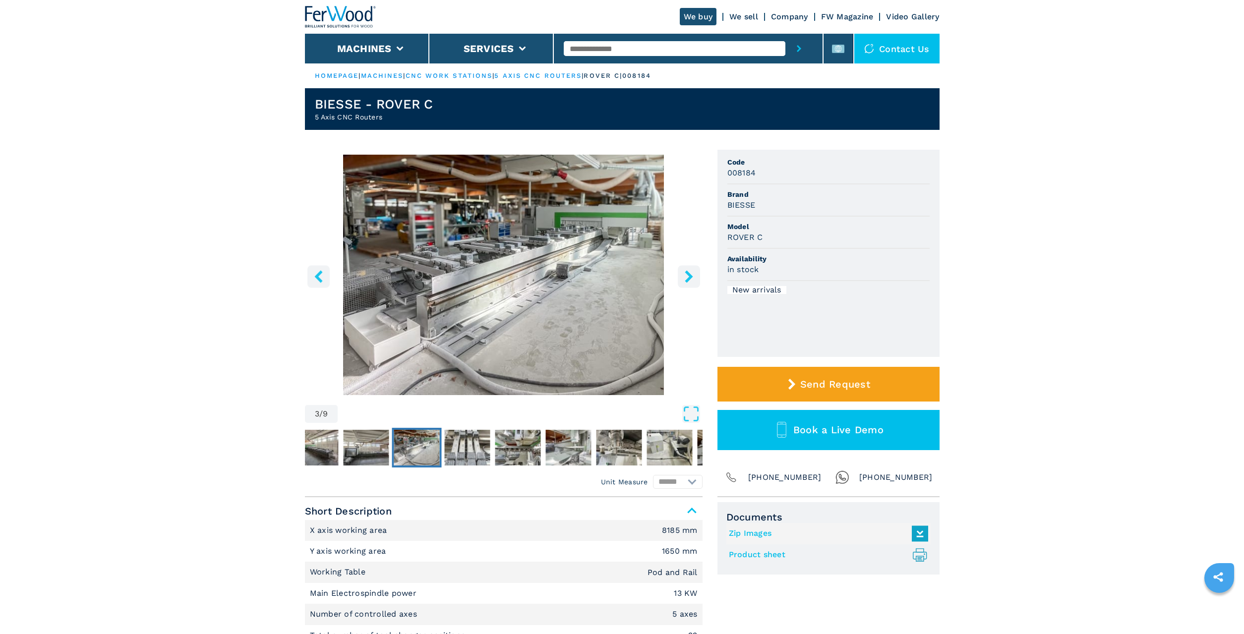
click at [687, 277] on icon "right-button" at bounding box center [689, 276] width 12 height 12
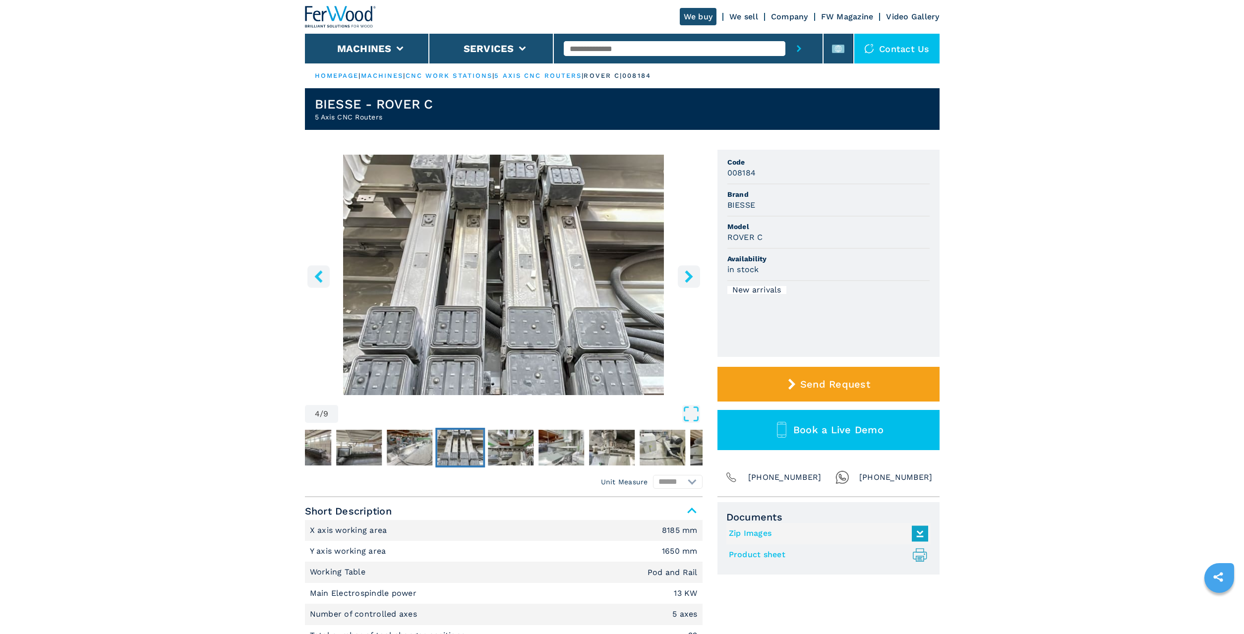
click at [687, 277] on icon "right-button" at bounding box center [689, 276] width 12 height 12
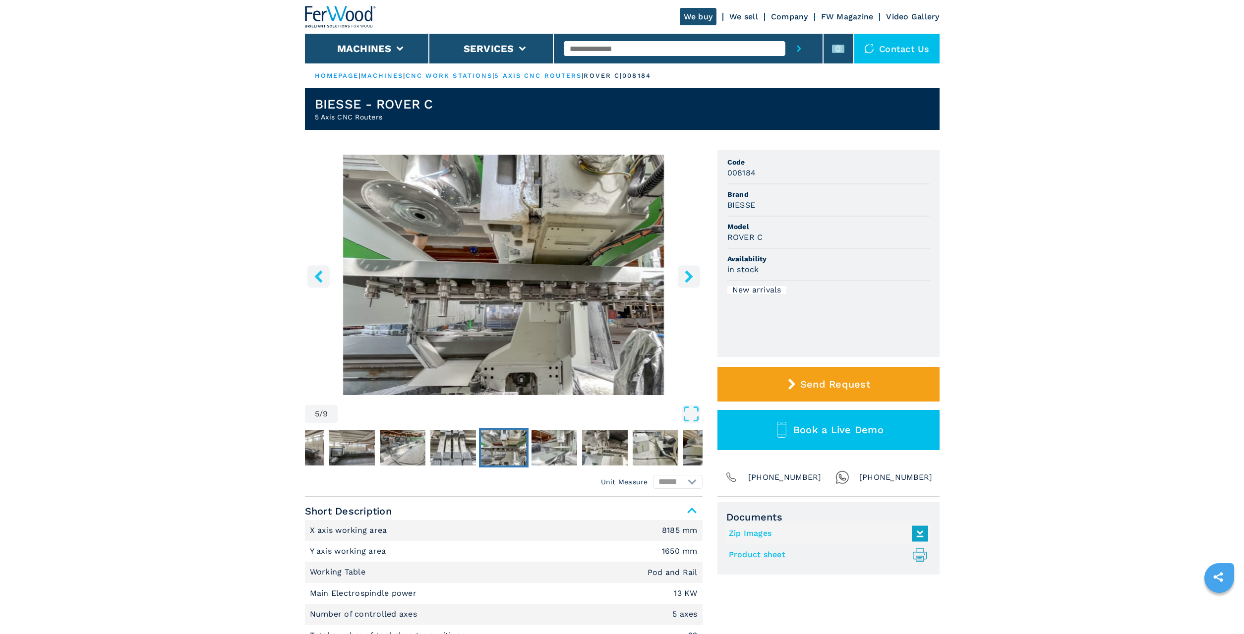
click at [687, 277] on icon "right-button" at bounding box center [689, 276] width 12 height 12
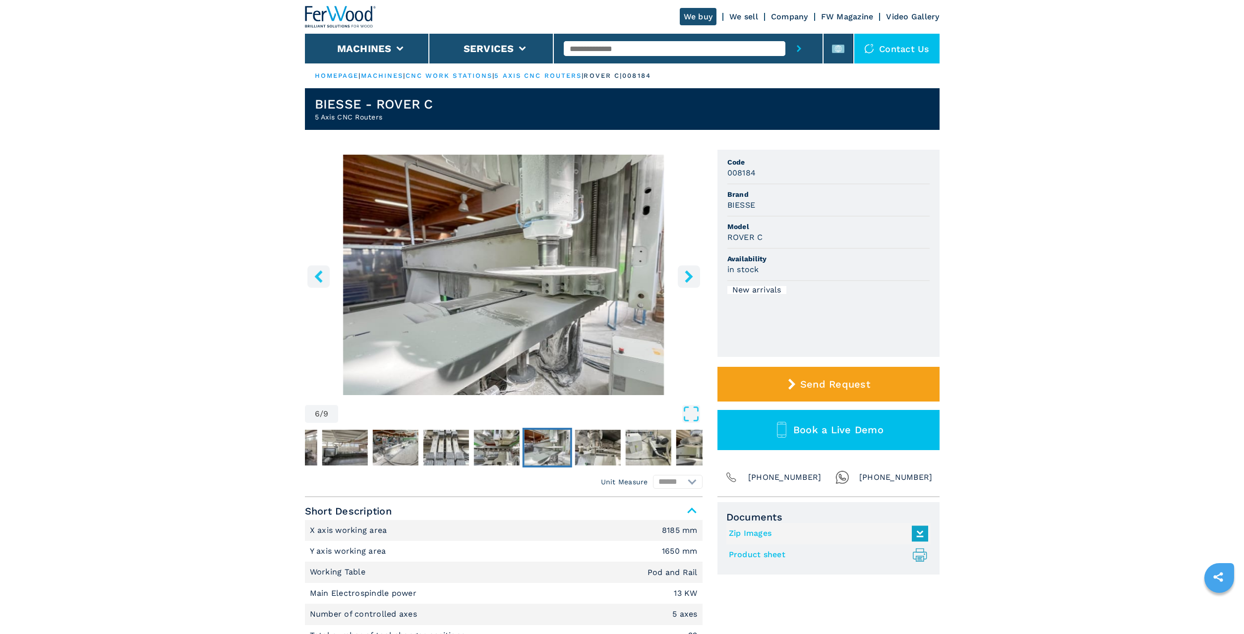
click at [687, 277] on icon "right-button" at bounding box center [689, 276] width 12 height 12
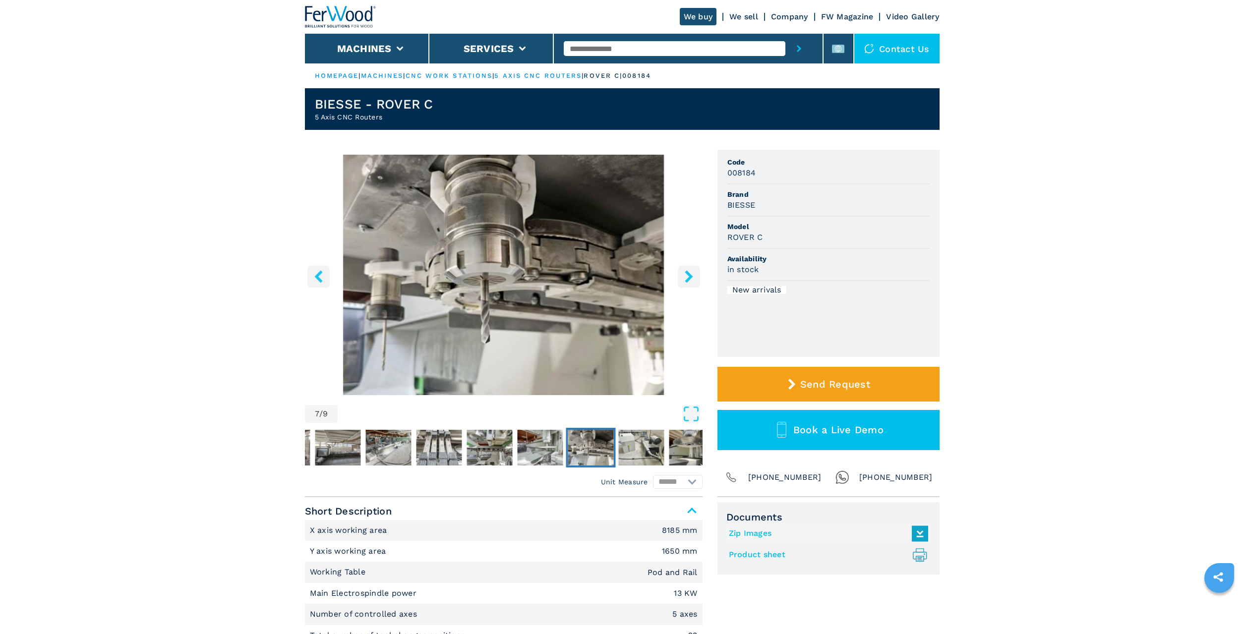
click at [687, 277] on icon "right-button" at bounding box center [689, 276] width 12 height 12
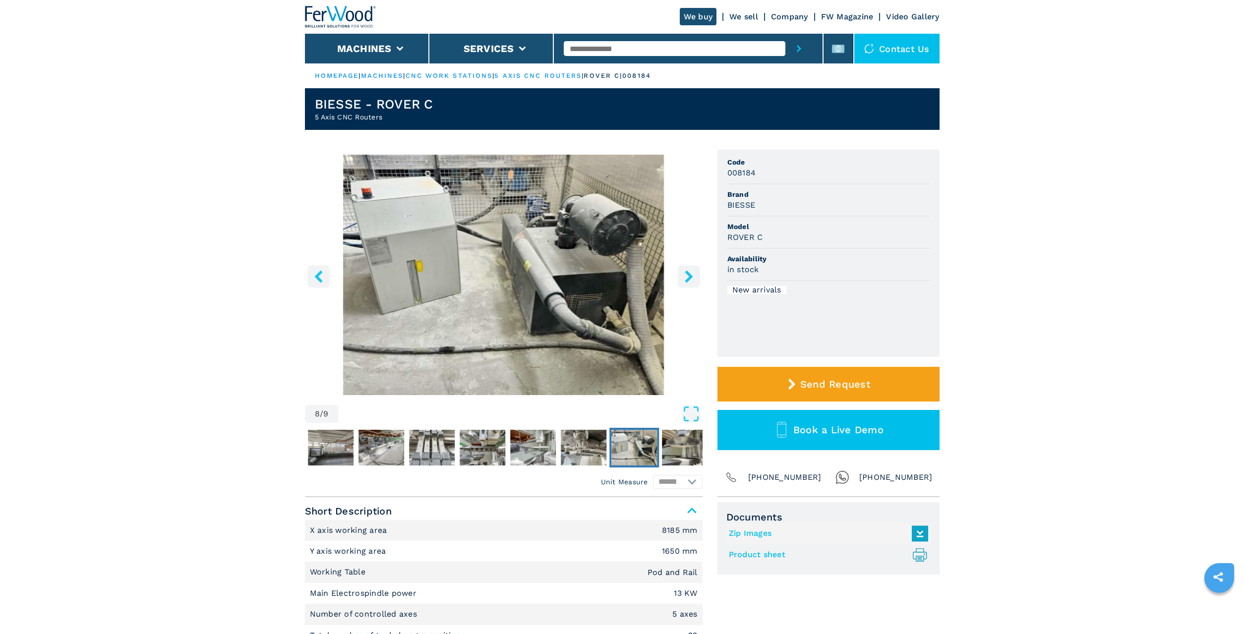
click at [687, 277] on icon "right-button" at bounding box center [689, 276] width 12 height 12
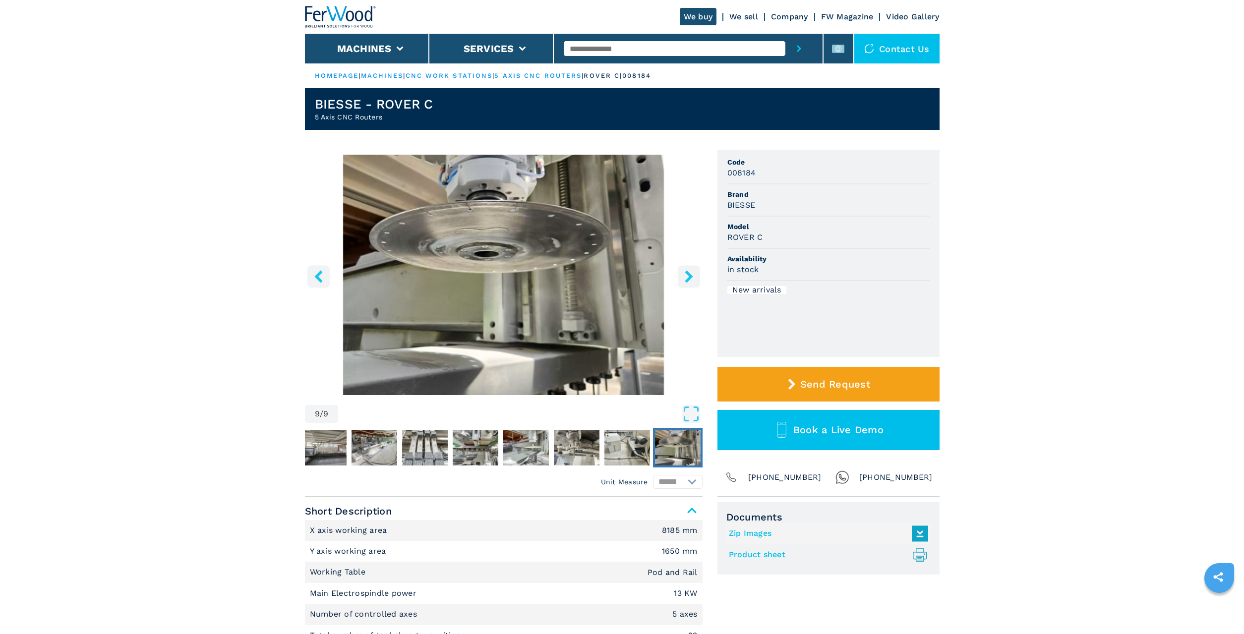
click at [687, 277] on icon "right-button" at bounding box center [689, 276] width 12 height 12
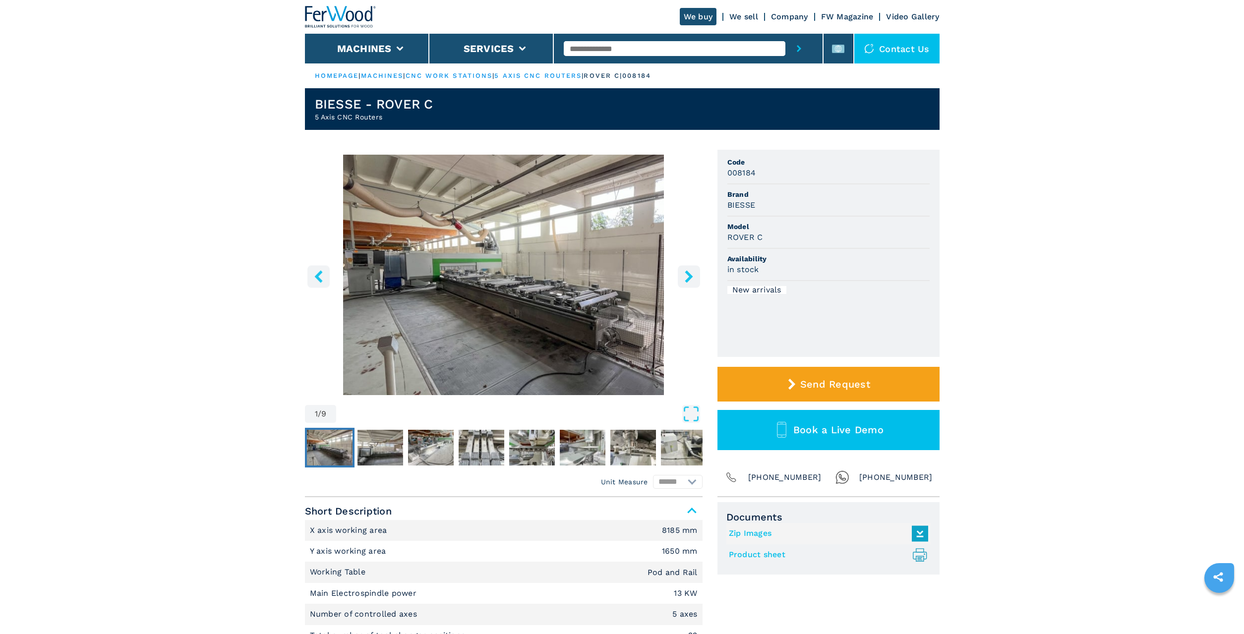
click at [687, 277] on icon "right-button" at bounding box center [689, 276] width 12 height 12
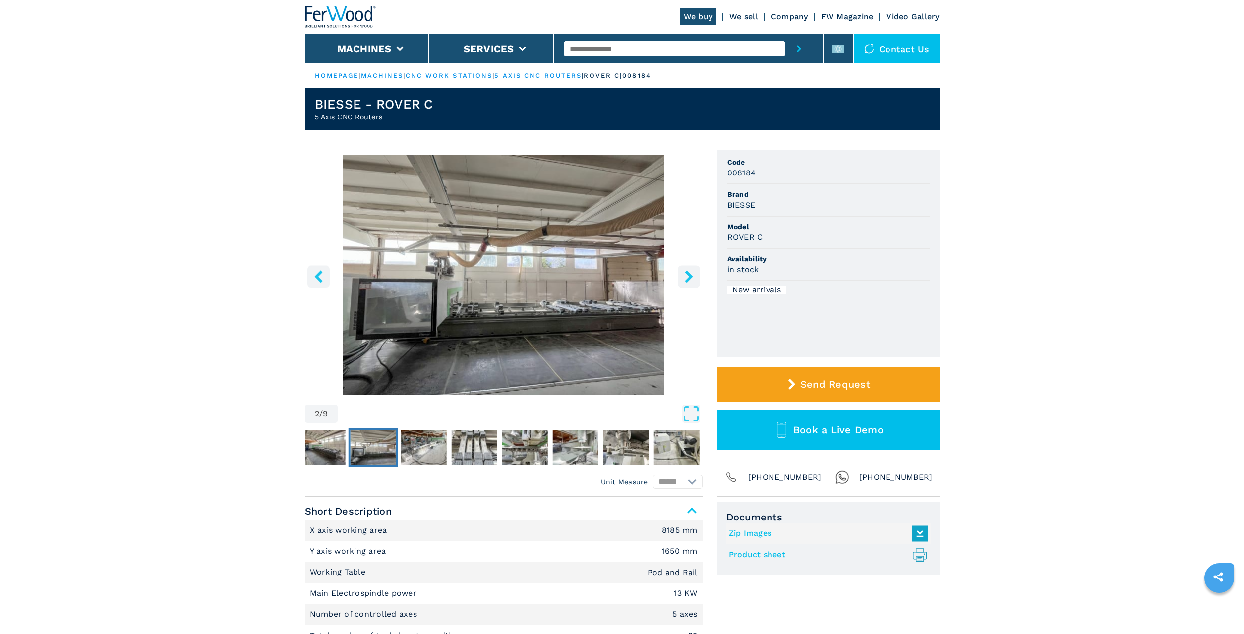
click at [687, 277] on icon "right-button" at bounding box center [689, 276] width 12 height 12
click at [688, 277] on icon "right-button" at bounding box center [689, 276] width 12 height 12
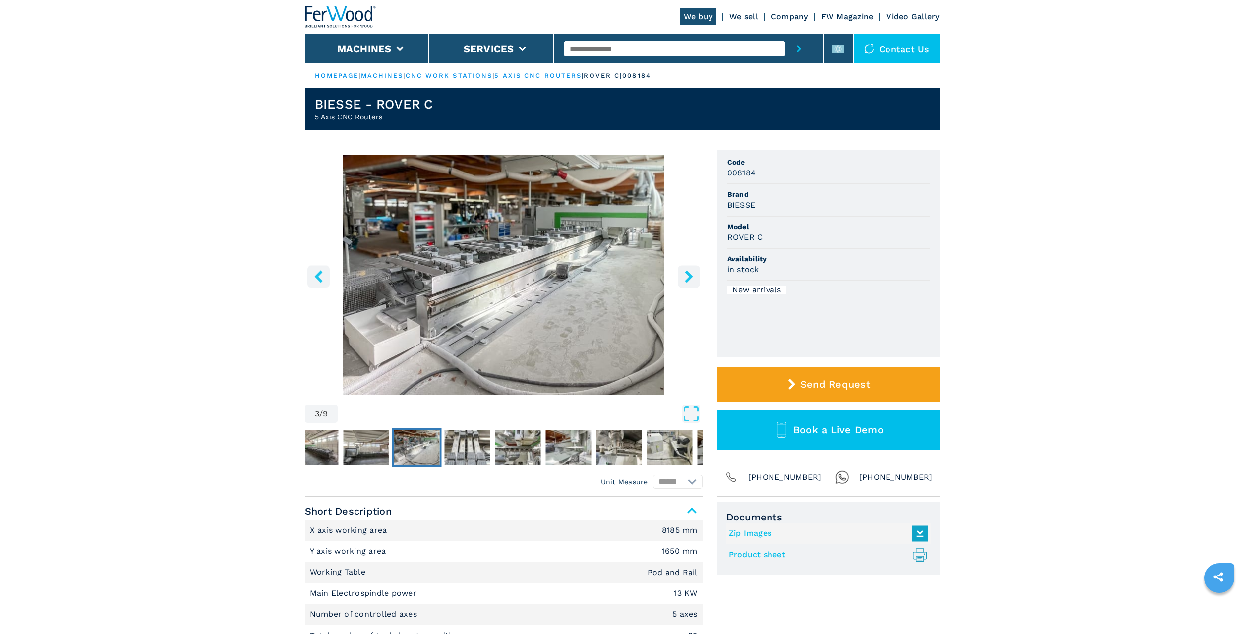
click at [688, 277] on icon "right-button" at bounding box center [689, 276] width 12 height 12
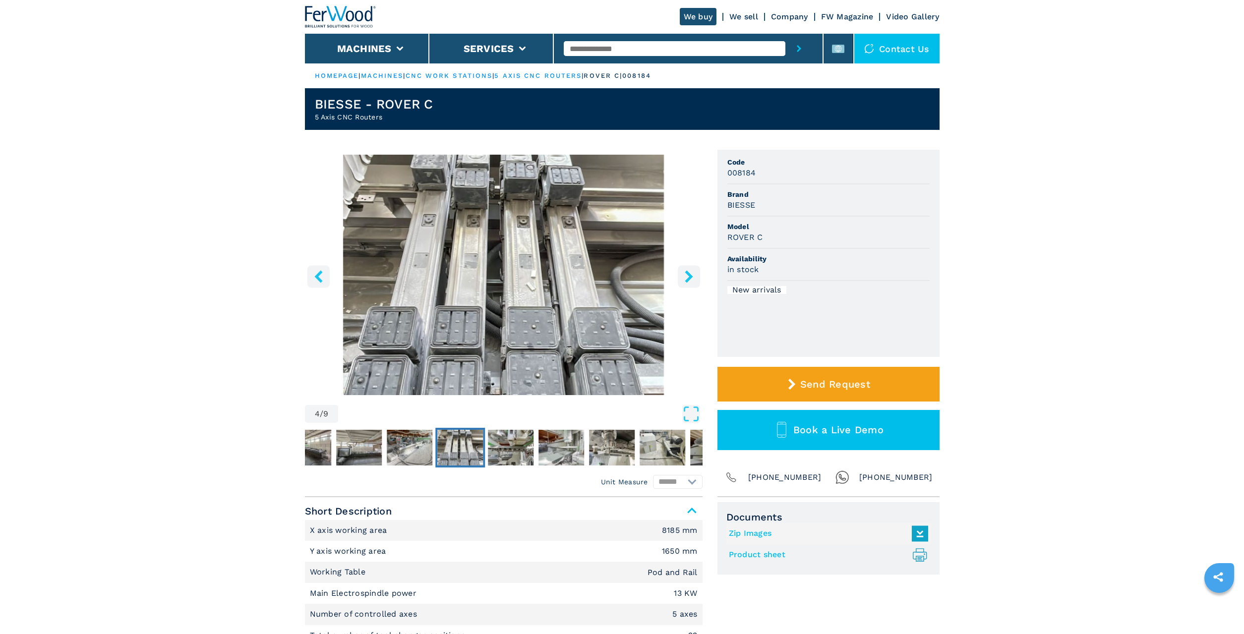
click at [688, 277] on icon "right-button" at bounding box center [689, 276] width 12 height 12
